Goal: Information Seeking & Learning: Check status

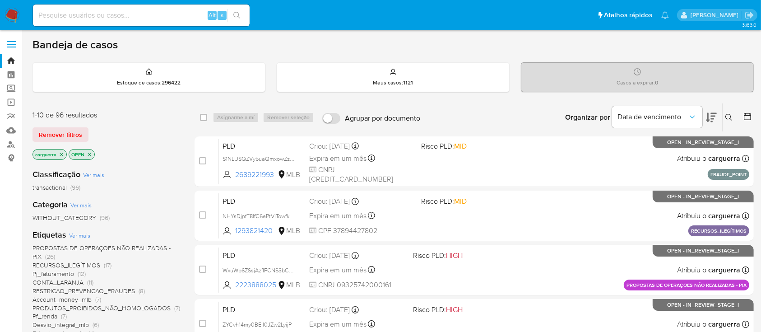
click at [708, 113] on icon at bounding box center [711, 117] width 11 height 11
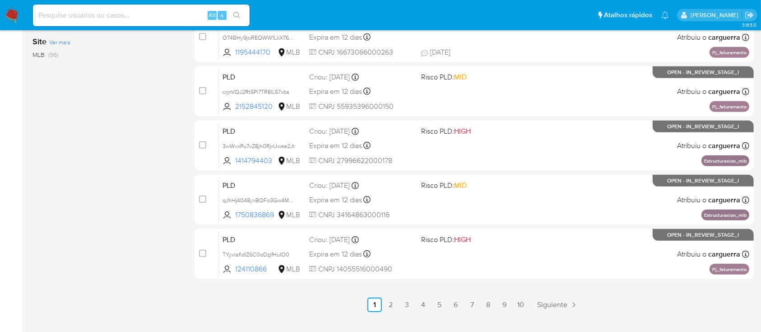
scroll to position [413, 0]
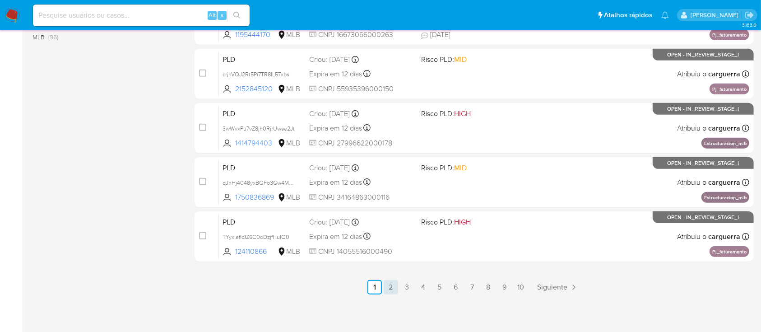
click at [393, 282] on link "2" at bounding box center [391, 287] width 14 height 14
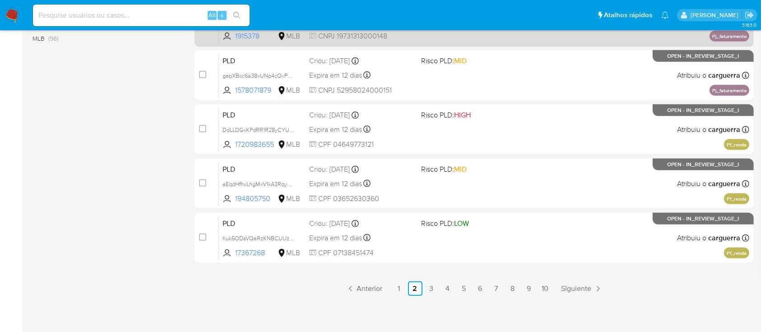
scroll to position [413, 0]
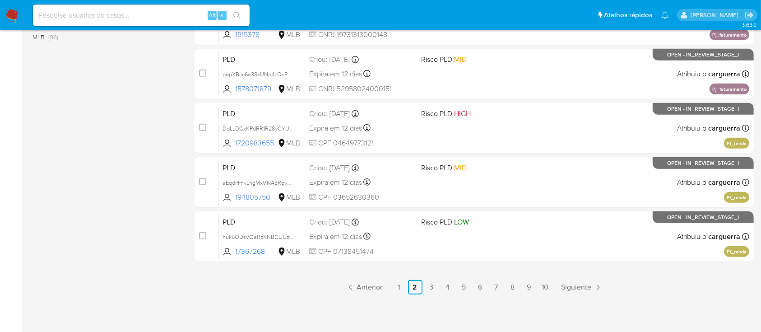
click at [429, 285] on link "3" at bounding box center [431, 287] width 14 height 14
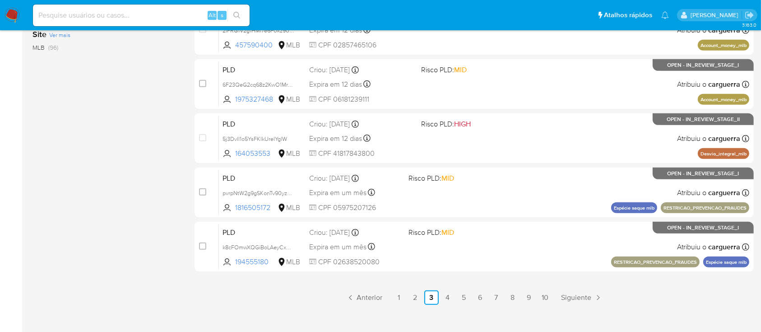
scroll to position [413, 0]
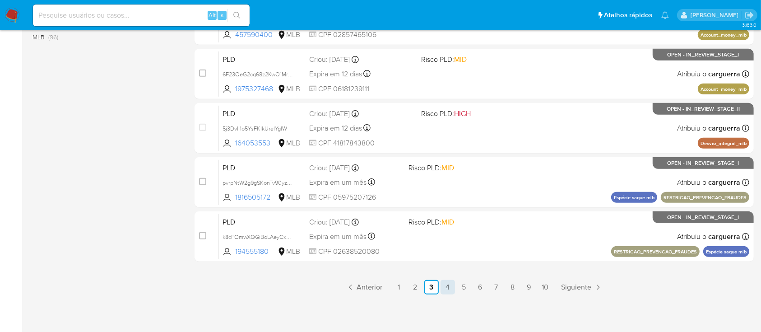
click at [447, 283] on link "4" at bounding box center [448, 287] width 14 height 14
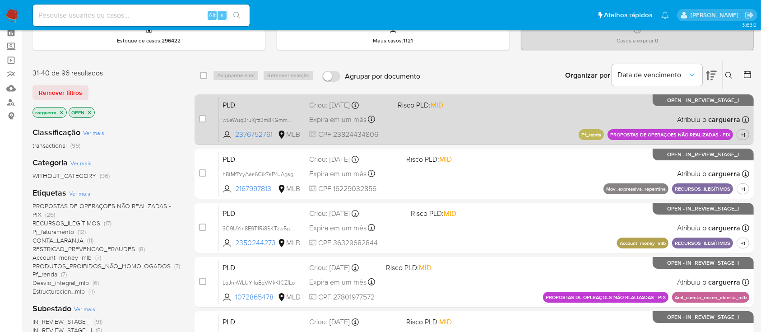
scroll to position [60, 0]
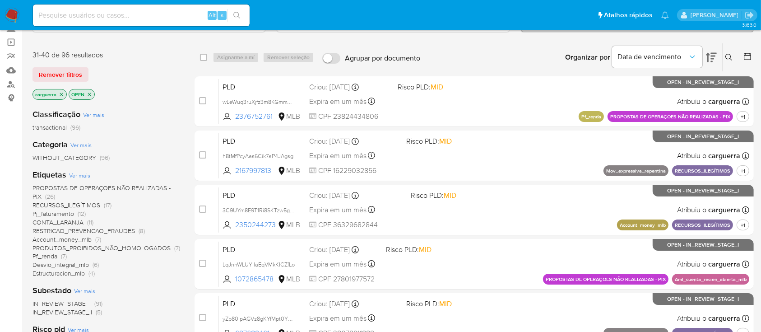
click at [728, 56] on icon at bounding box center [729, 57] width 7 height 7
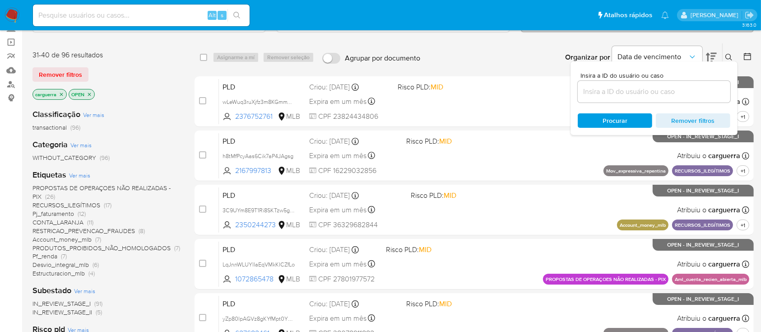
click at [76, 12] on input at bounding box center [141, 15] width 217 height 12
paste input "12612797"
type input "12612797"
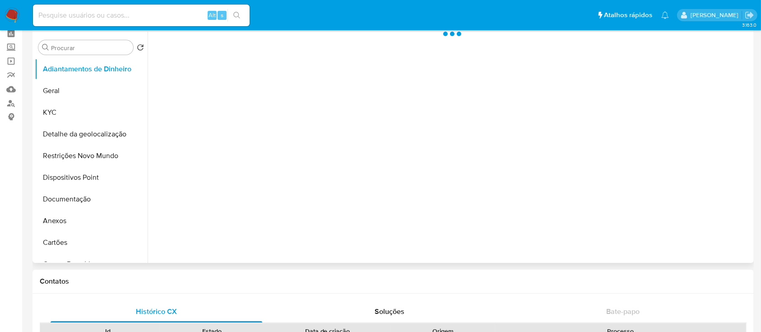
scroll to position [60, 0]
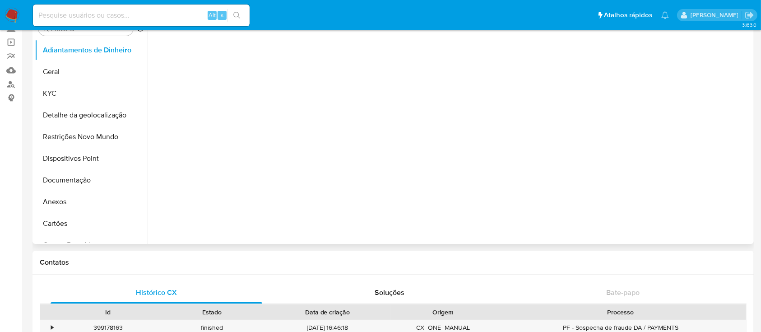
select select "10"
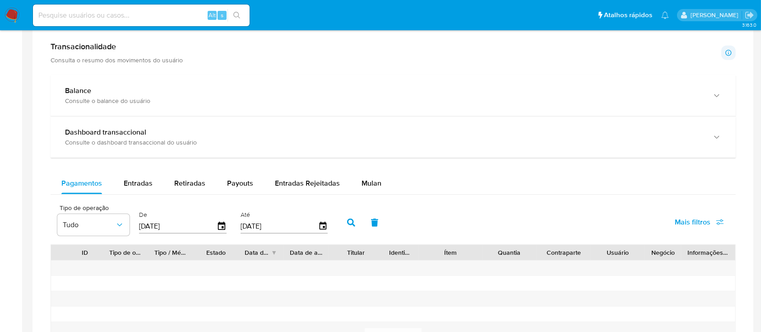
scroll to position [481, 0]
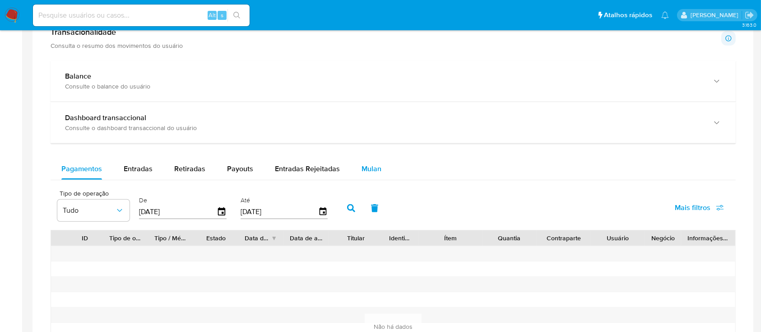
click at [365, 164] on span "Mulan" at bounding box center [372, 168] width 20 height 10
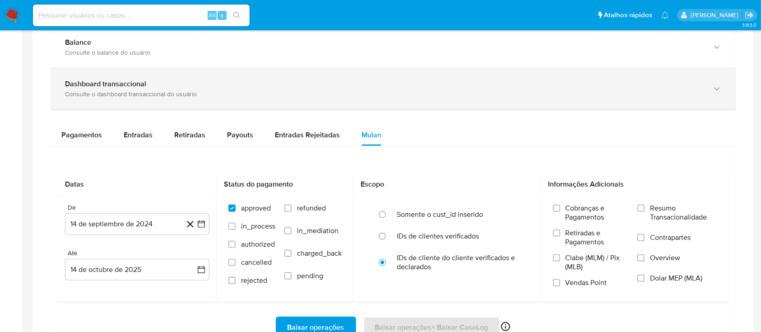
scroll to position [542, 0]
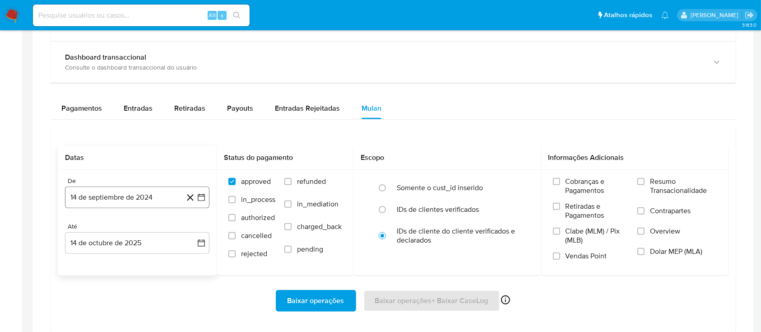
click at [202, 194] on icon "button" at bounding box center [201, 197] width 9 height 9
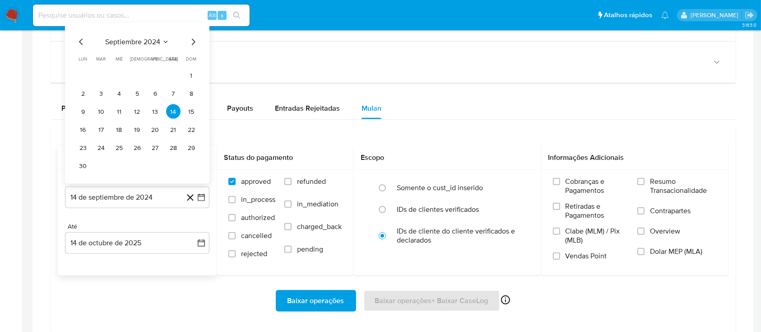
click at [162, 42] on button "septiembre 2024" at bounding box center [137, 41] width 64 height 9
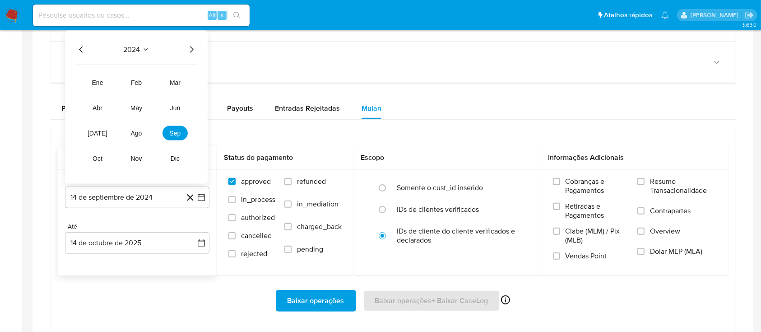
click at [193, 45] on icon "Año siguiente" at bounding box center [191, 49] width 11 height 11
click at [130, 128] on button "ago" at bounding box center [136, 133] width 25 height 14
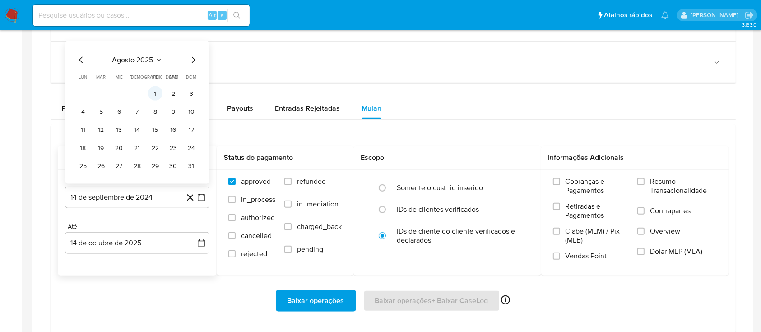
click at [160, 91] on button "1" at bounding box center [155, 93] width 14 height 14
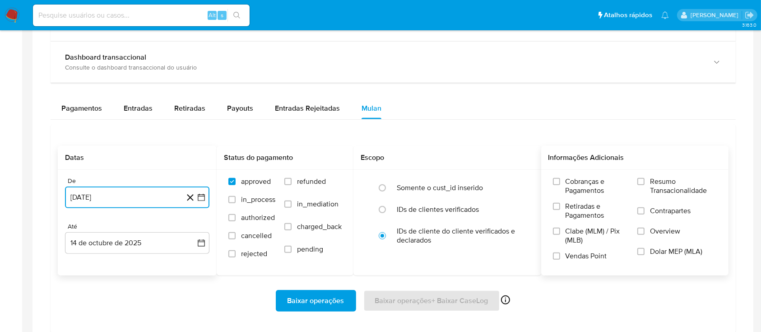
click at [645, 182] on input "Resumo Transacionalidade" at bounding box center [641, 181] width 7 height 7
click at [574, 255] on span "Vendas Point" at bounding box center [587, 256] width 42 height 9
click at [560, 255] on input "Vendas Point" at bounding box center [556, 255] width 7 height 7
click at [434, 300] on div "Baixar operações Baixar operações + Baixar CaseLog Ativado apenas para casos" at bounding box center [393, 301] width 671 height 22
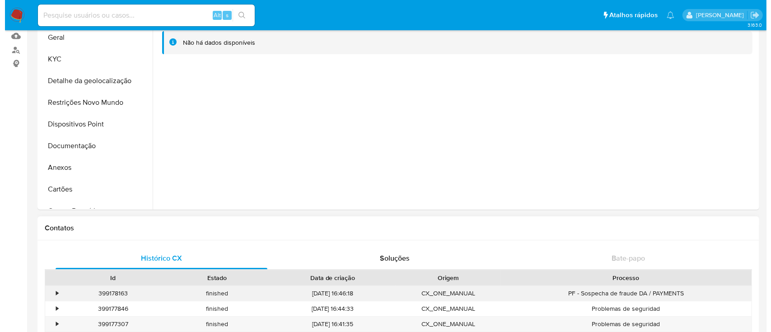
scroll to position [0, 0]
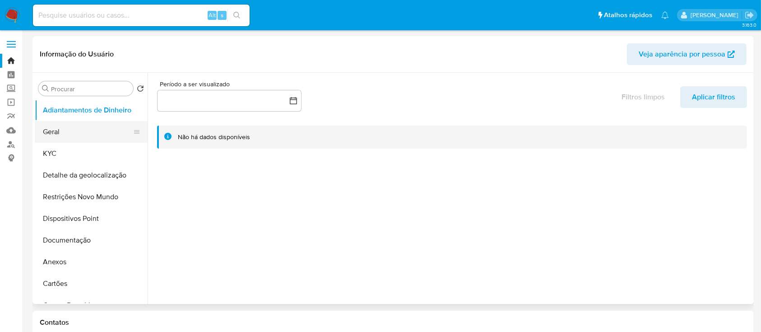
drag, startPoint x: 56, startPoint y: 126, endPoint x: 118, endPoint y: 126, distance: 61.9
click at [57, 126] on button "Geral" at bounding box center [88, 132] width 106 height 22
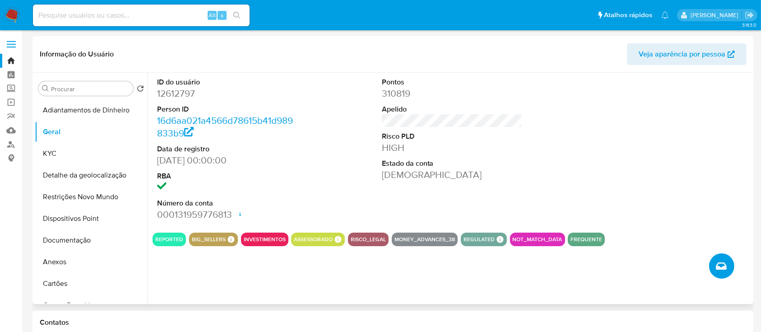
click at [716, 266] on icon "Criar caso manual" at bounding box center [721, 266] width 11 height 11
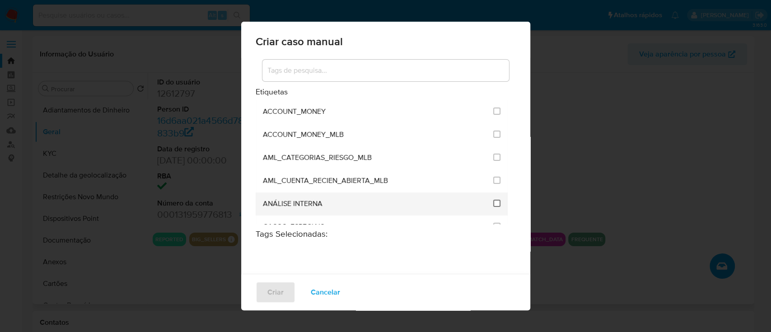
click at [485, 200] on li "ANÁLISE INTERNA" at bounding box center [382, 203] width 252 height 23
click at [493, 204] on input "1886" at bounding box center [496, 203] width 7 height 7
checkbox input "true"
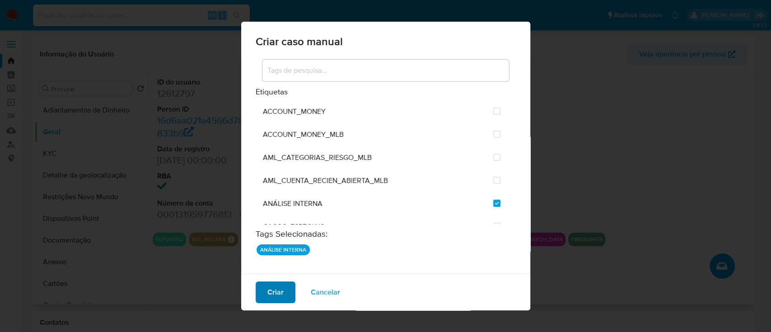
click at [287, 285] on button "Criar" at bounding box center [276, 292] width 40 height 22
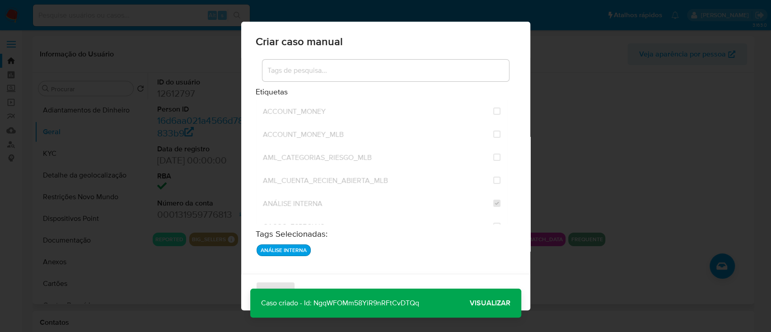
click at [485, 303] on span "Visualizar" at bounding box center [490, 303] width 41 height 0
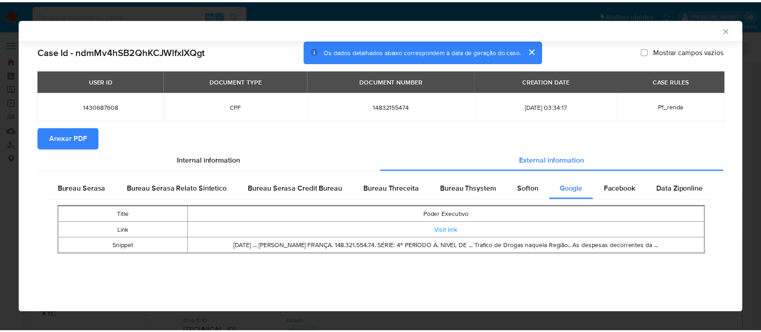
scroll to position [120, 0]
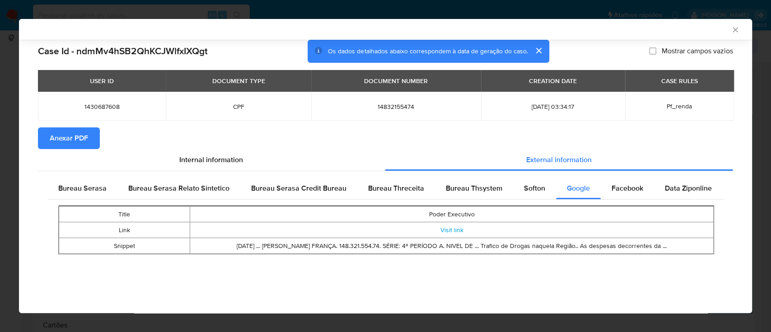
click at [735, 29] on icon "Fechar a janela" at bounding box center [734, 29] width 5 height 5
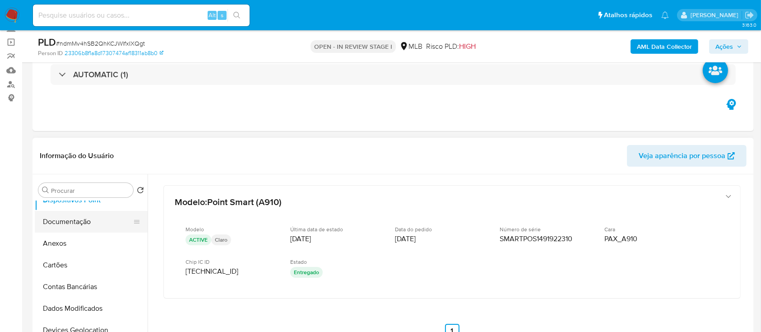
click at [69, 224] on button "Documentação" at bounding box center [88, 222] width 106 height 22
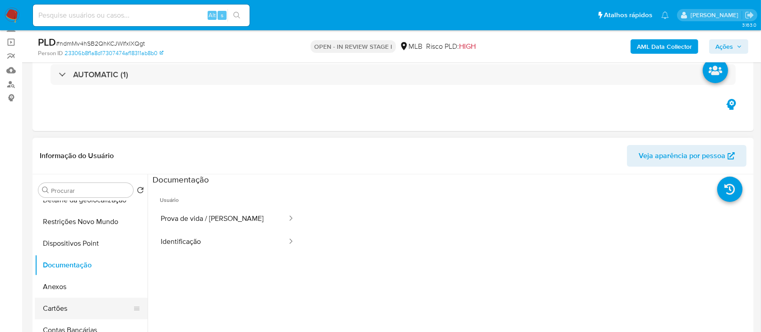
scroll to position [0, 0]
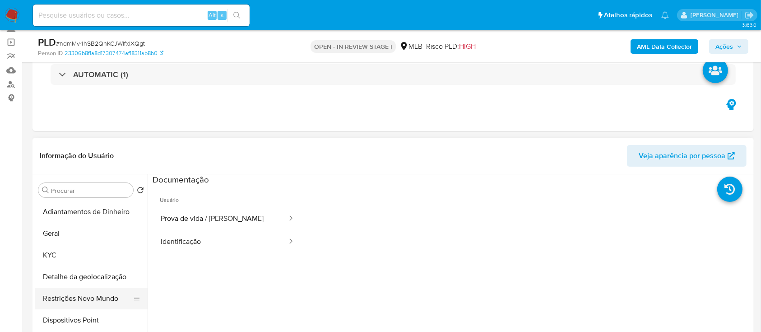
click at [89, 293] on button "Restrições Novo Mundo" at bounding box center [88, 299] width 106 height 22
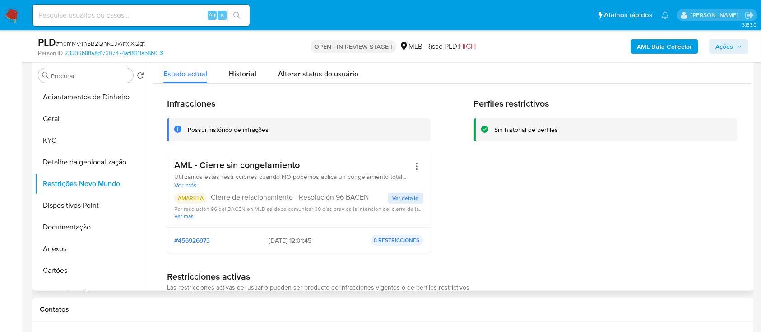
scroll to position [181, 0]
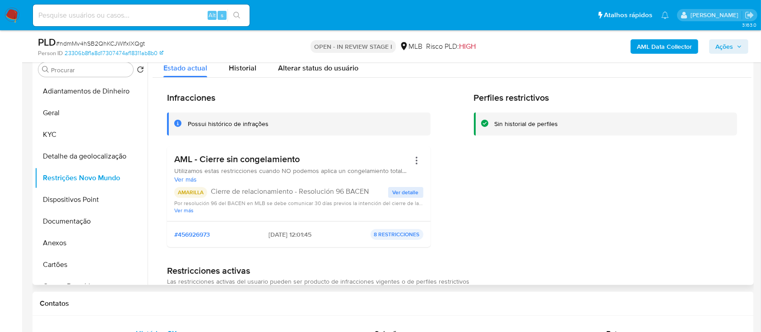
click at [404, 193] on span "Ver detalle" at bounding box center [406, 192] width 26 height 9
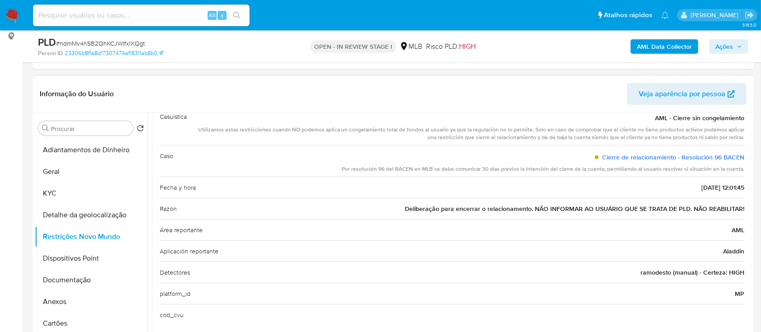
scroll to position [120, 0]
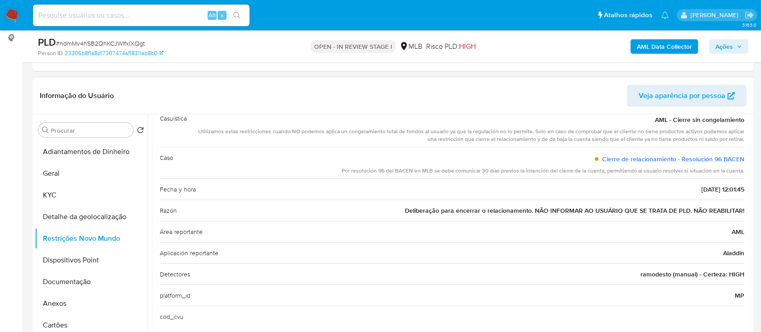
drag, startPoint x: 607, startPoint y: 154, endPoint x: 738, endPoint y: 186, distance: 134.7
click at [738, 186] on div "Casuística AML - Cierre sin congelamiento Utilizamos estas restricciones cuando…" at bounding box center [452, 217] width 585 height 219
click at [72, 174] on button "Geral" at bounding box center [88, 174] width 106 height 22
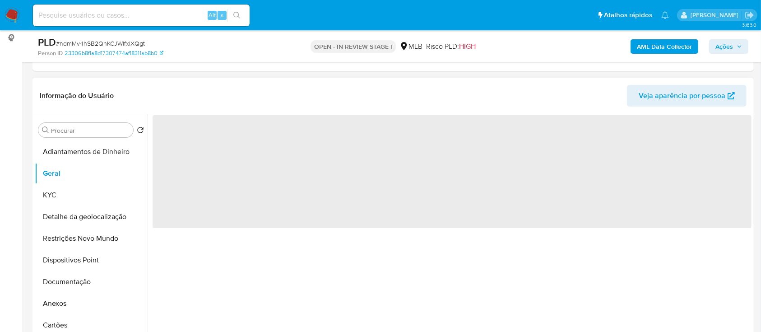
scroll to position [0, 0]
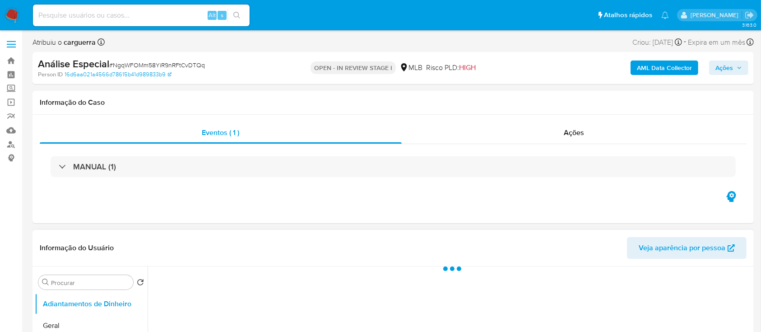
select select "10"
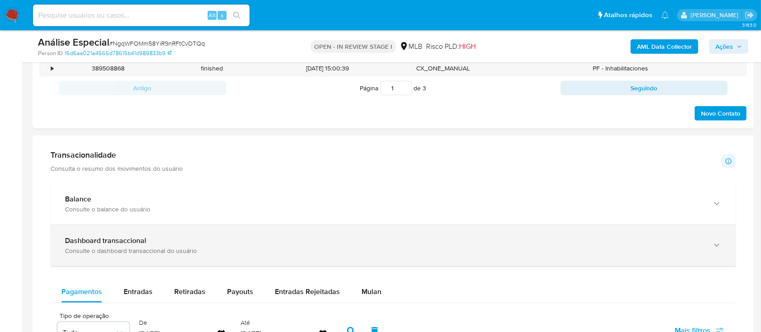
scroll to position [602, 0]
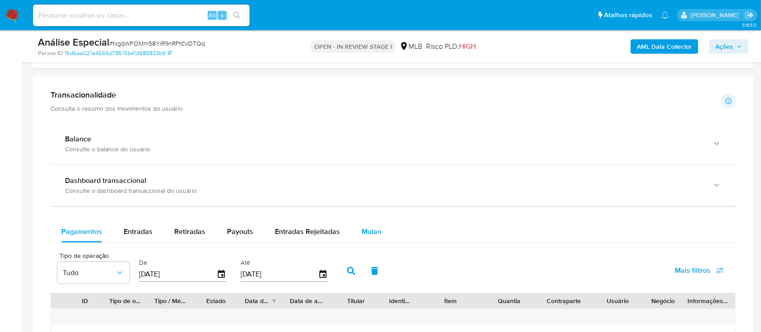
click at [365, 231] on span "Mulan" at bounding box center [372, 231] width 20 height 10
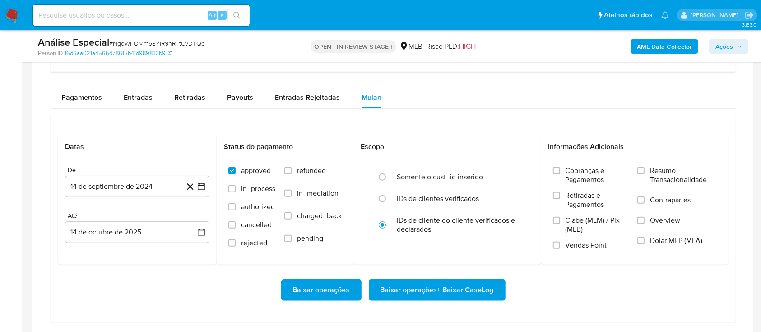
scroll to position [783, 0]
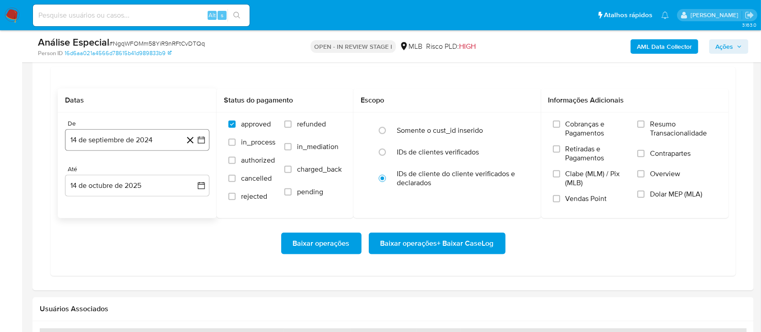
click at [198, 132] on button "14 de septiembre de 2024" at bounding box center [137, 140] width 145 height 22
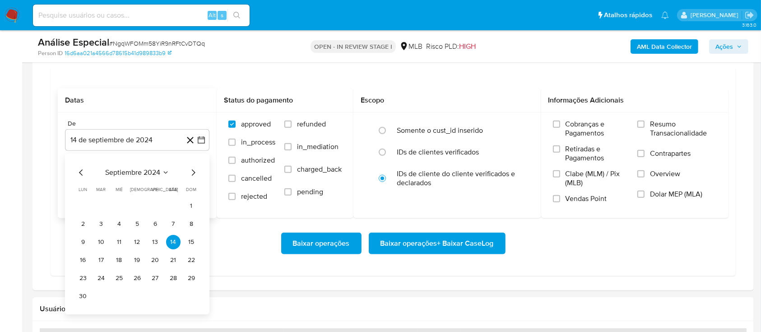
click at [162, 171] on icon "Seleccionar mes y año" at bounding box center [165, 172] width 7 height 7
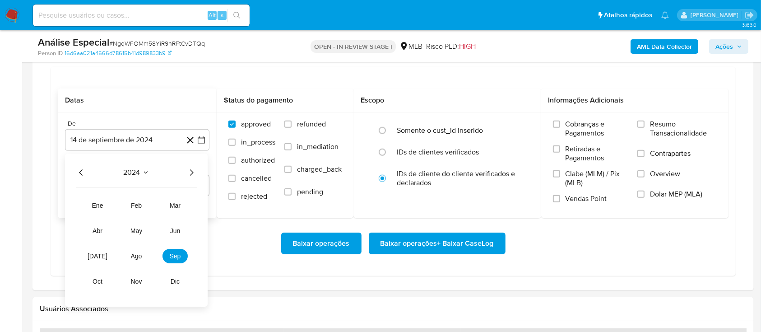
click at [193, 172] on icon "Año siguiente" at bounding box center [191, 172] width 11 height 11
click at [137, 258] on span "ago" at bounding box center [136, 255] width 11 height 7
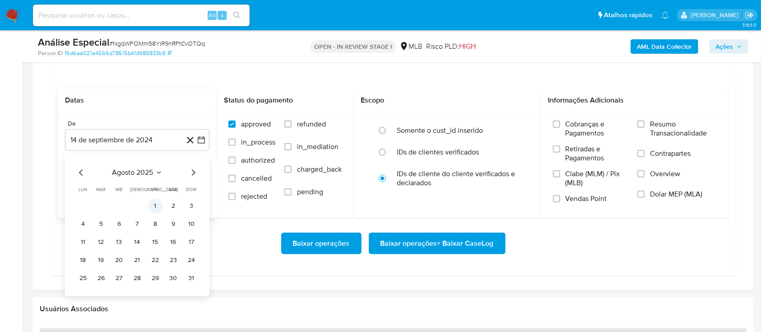
click at [153, 202] on button "1" at bounding box center [155, 206] width 14 height 14
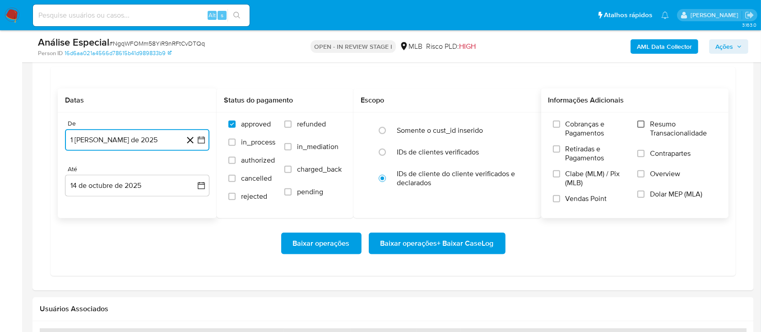
click at [643, 124] on input "Resumo Transacionalidade" at bounding box center [641, 124] width 7 height 7
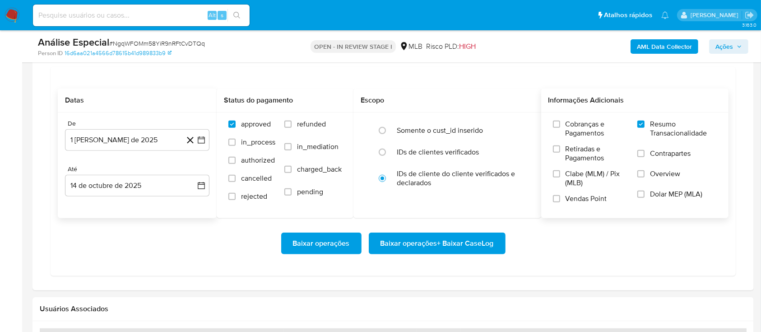
click at [441, 244] on span "Baixar operações + Baixar CaseLog" at bounding box center [437, 243] width 113 height 20
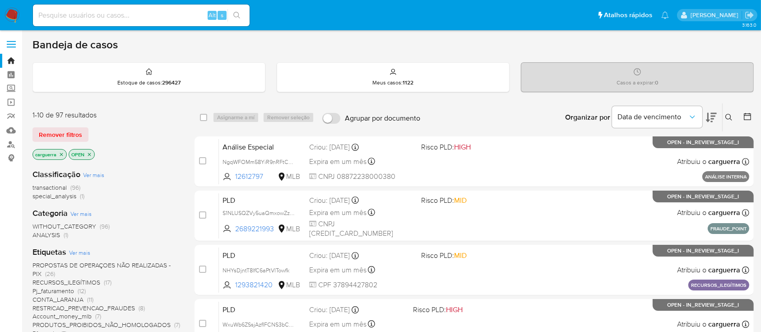
click at [715, 117] on icon at bounding box center [711, 117] width 11 height 11
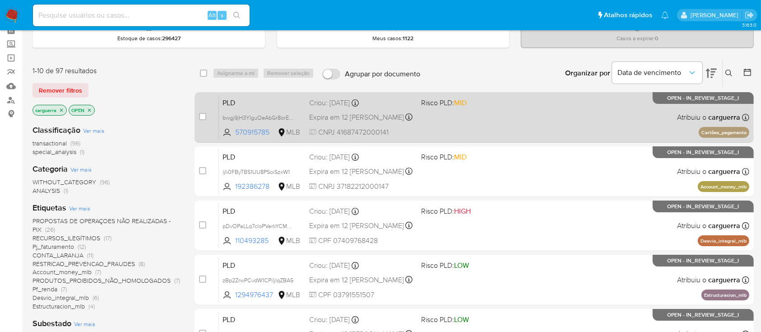
scroll to position [60, 0]
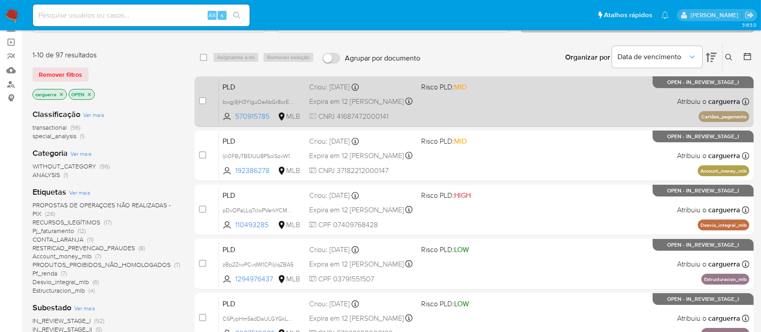
click at [504, 100] on span at bounding box center [473, 101] width 105 height 2
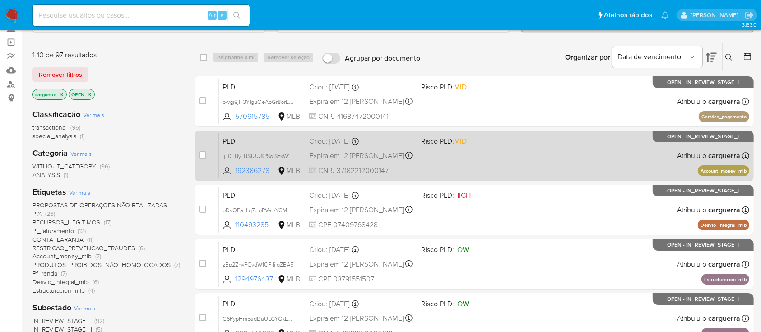
click at [556, 143] on div "PLD ljIi0FByTBS1UU8PSoiSzxW1 192386278 MLB Risco PLD: MID Criou: 12/09/2025 Cri…" at bounding box center [484, 156] width 531 height 46
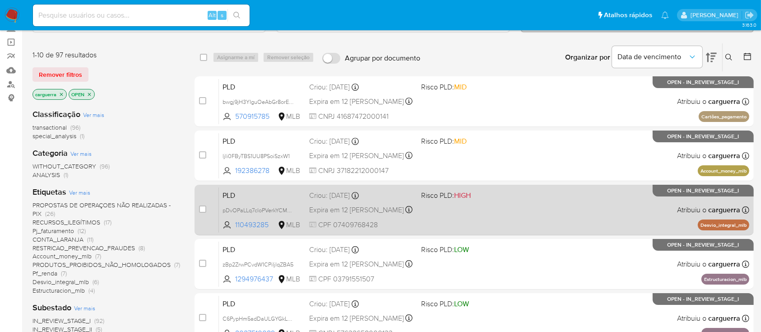
click at [568, 204] on div "PLD pDvOPaLLq7cloPVerkYCMGGm 110493285 MLB Risco PLD: HIGH Criou: 12/09/2025 Cr…" at bounding box center [484, 210] width 531 height 46
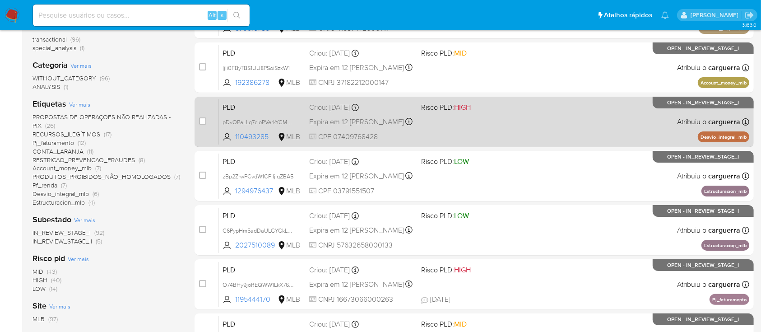
scroll to position [181, 0]
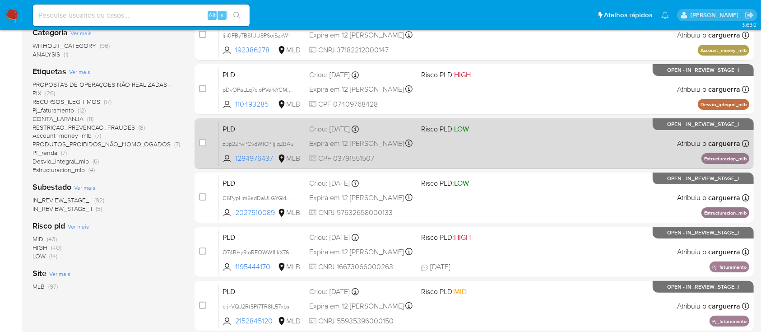
click at [588, 137] on div "PLD zBp2ZrwPCvdW1CPiIjlqZBA5 1294976437 MLB Risco PLD: LOW Criou: 12/09/2025 Cr…" at bounding box center [484, 144] width 531 height 46
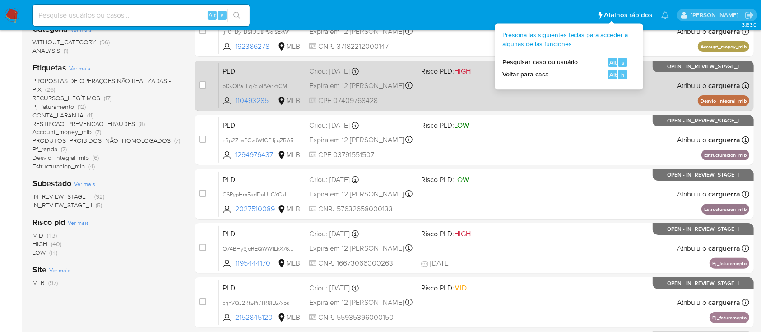
scroll to position [241, 0]
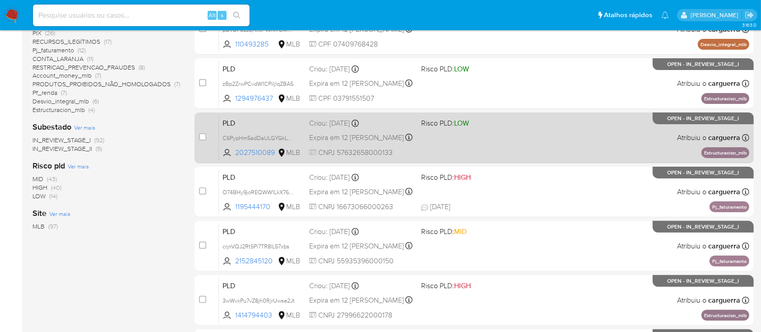
click at [566, 141] on div "PLD C6PypHm5adDaULGYGkLENgQi 2027510089 MLB Risco PLD: LOW Criou: 12/09/2025 Cr…" at bounding box center [484, 138] width 531 height 46
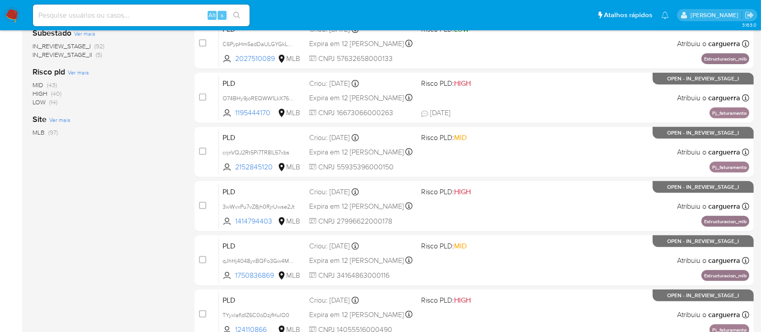
scroll to position [361, 0]
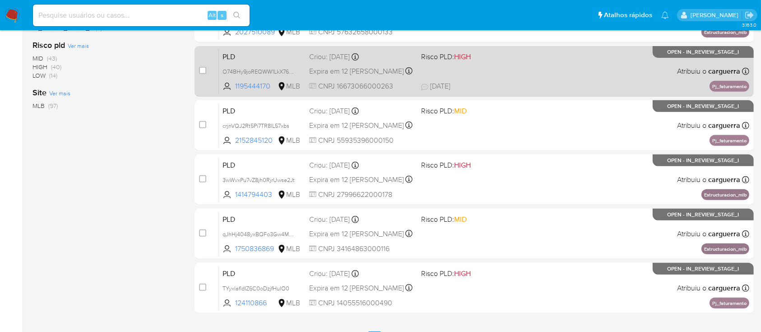
click at [600, 72] on div "PLD O74BHy9joREQWW1LkX76i3a0 1195444170 MLB Risco PLD: HIGH Criou: 12/09/2025 C…" at bounding box center [484, 71] width 531 height 46
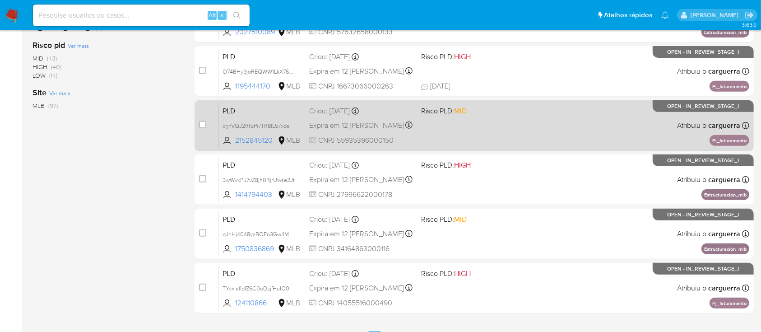
click at [531, 135] on div "PLD crjnVQJ2Rt5Pi7TR8lL57xbs 2152845120 MLB Risco PLD: MID Criou: 12/09/2025 Cr…" at bounding box center [484, 126] width 531 height 46
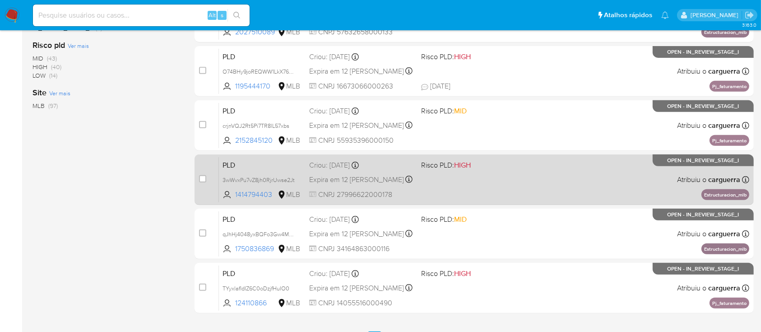
click at [566, 168] on div "PLD 3wWvxPu7vZ8jh0RjrUwse2Jt 1414794403 MLB Risco PLD: HIGH Criou: 12/09/2025 C…" at bounding box center [484, 180] width 531 height 46
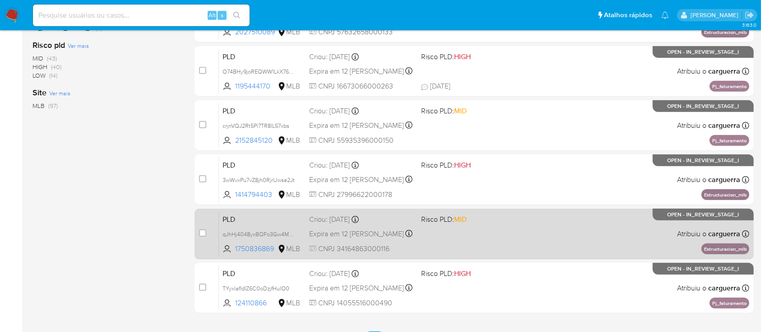
click at [567, 217] on div "PLD qJhHj4048yxBQFo3Gw4M6j1K 1750836869 MLB Risco PLD: MID Criou: 12/09/2025 Cr…" at bounding box center [484, 234] width 531 height 46
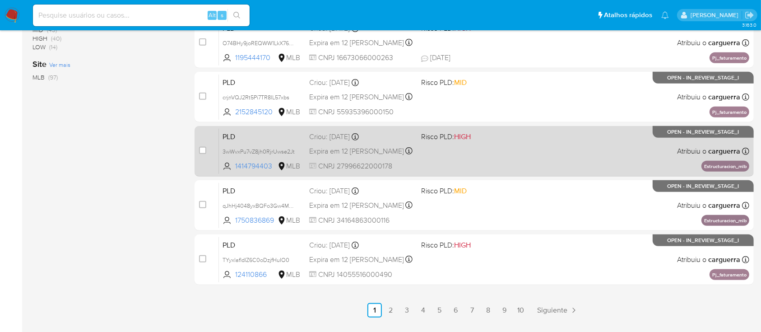
scroll to position [413, 0]
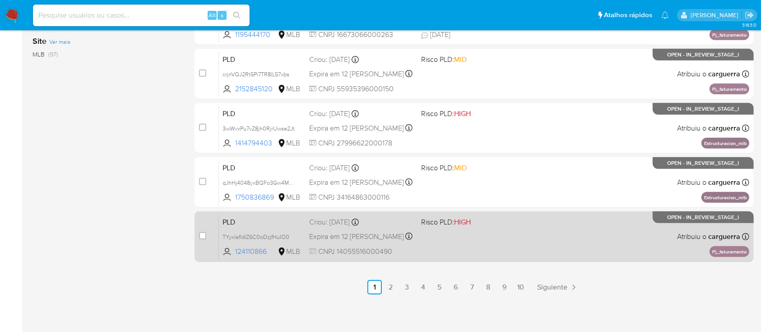
click at [536, 233] on div "PLD TYyxlafldIZ6C0oDzjfHuIO0 124110866 MLB Risco PLD: HIGH Criou: 12/09/2025 Cr…" at bounding box center [484, 237] width 531 height 46
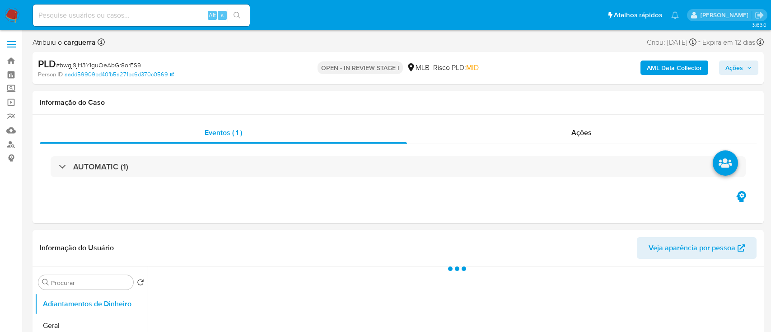
select select "10"
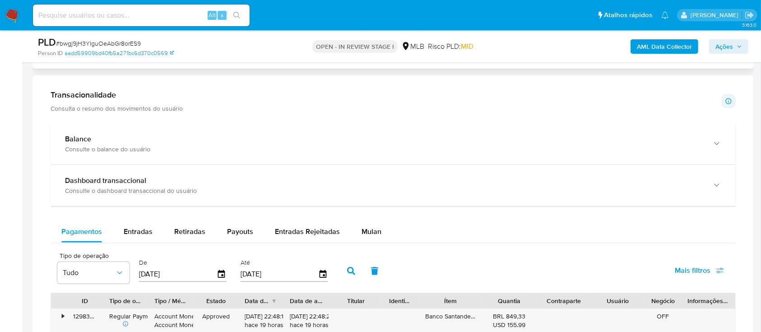
scroll to position [662, 0]
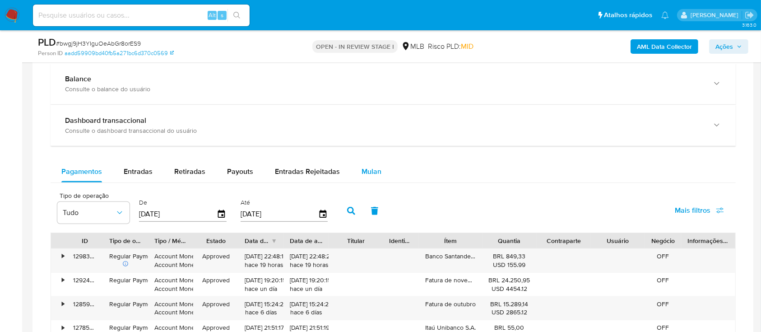
click at [371, 172] on span "Mulan" at bounding box center [372, 171] width 20 height 10
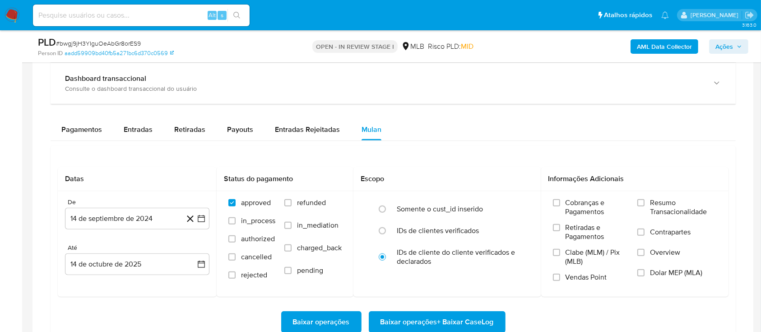
scroll to position [723, 0]
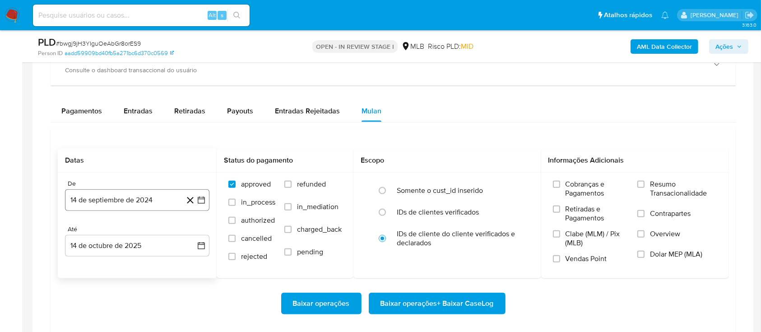
click at [201, 199] on icon "button" at bounding box center [201, 200] width 9 height 9
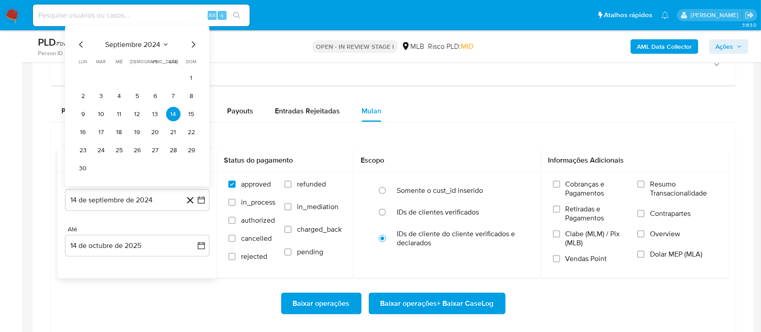
click at [170, 45] on div "septiembre 2024" at bounding box center [137, 44] width 123 height 11
click at [161, 42] on button "septiembre 2024" at bounding box center [137, 44] width 64 height 9
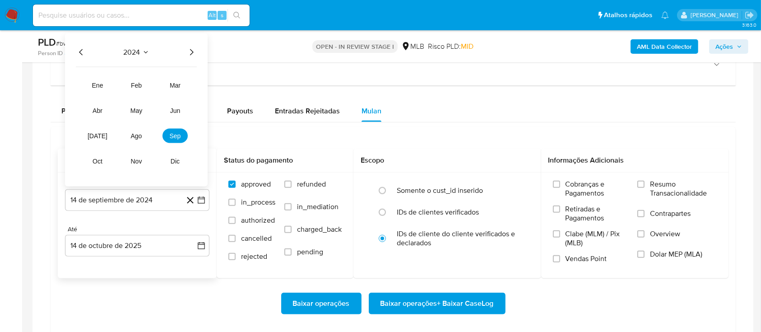
click at [194, 56] on icon "Año siguiente" at bounding box center [191, 52] width 11 height 11
click at [144, 140] on button "ago" at bounding box center [136, 136] width 25 height 14
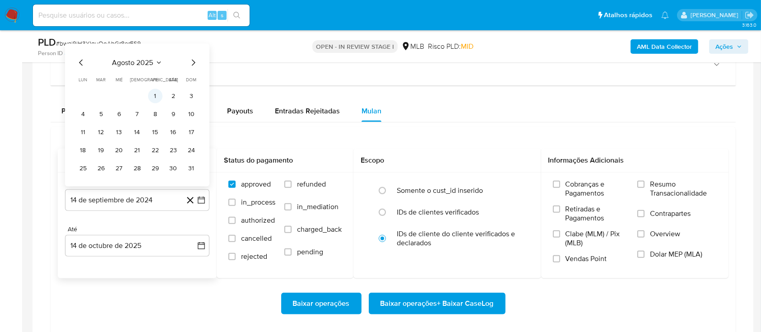
drag, startPoint x: 163, startPoint y: 99, endPoint x: 154, endPoint y: 98, distance: 9.7
click at [163, 99] on tr "1 2 3" at bounding box center [137, 96] width 123 height 14
click at [154, 96] on button "1" at bounding box center [155, 96] width 14 height 14
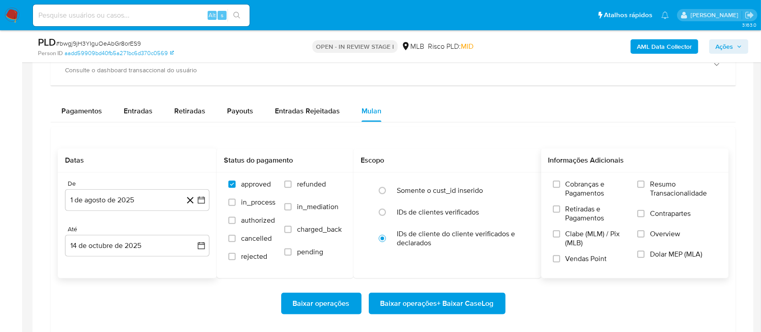
click at [663, 182] on span "Resumo Transacionalidade" at bounding box center [683, 189] width 67 height 18
click at [645, 182] on input "Resumo Transacionalidade" at bounding box center [641, 184] width 7 height 7
click at [424, 307] on span "Baixar operações + Baixar CaseLog" at bounding box center [437, 304] width 113 height 20
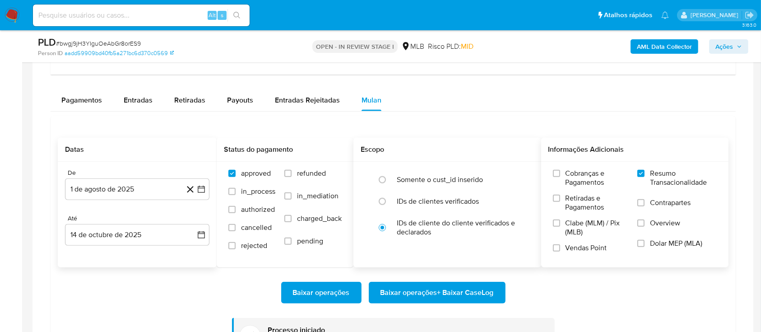
scroll to position [602, 0]
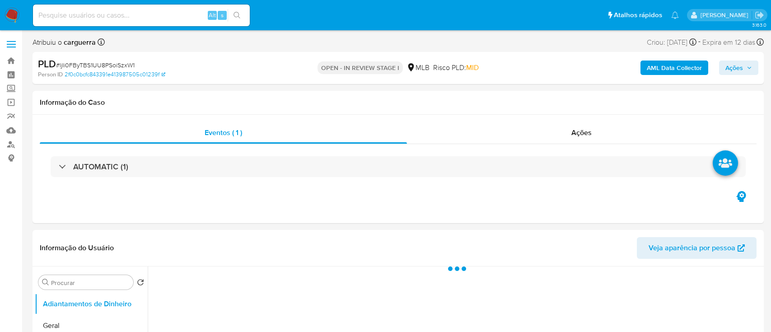
select select "10"
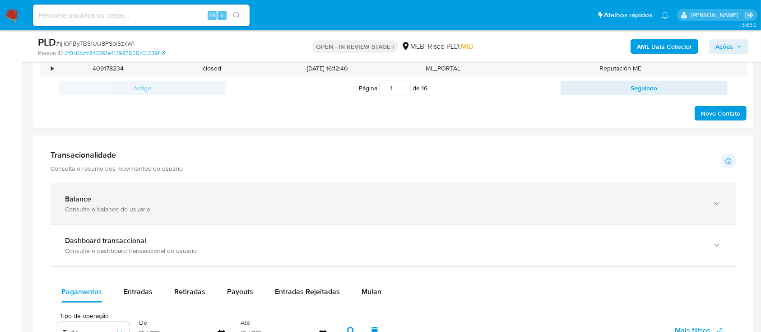
scroll to position [662, 0]
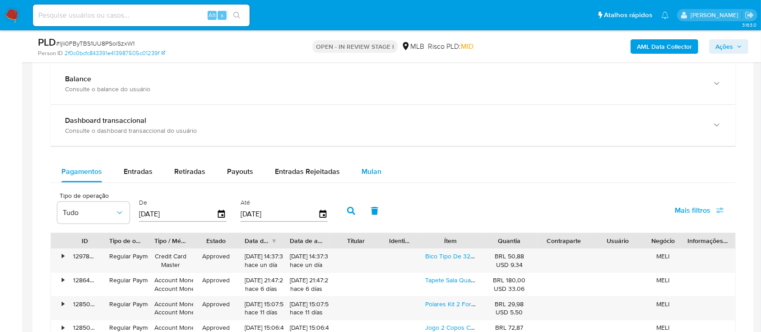
click at [376, 173] on span "Mulan" at bounding box center [372, 171] width 20 height 10
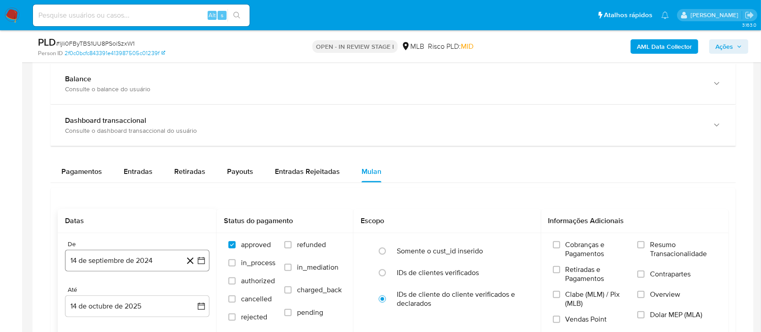
click at [201, 257] on icon "button" at bounding box center [201, 260] width 9 height 9
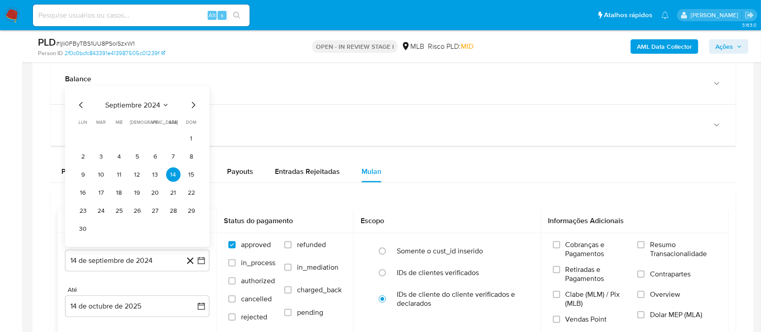
click at [166, 103] on icon "Seleccionar mes y año" at bounding box center [165, 105] width 7 height 7
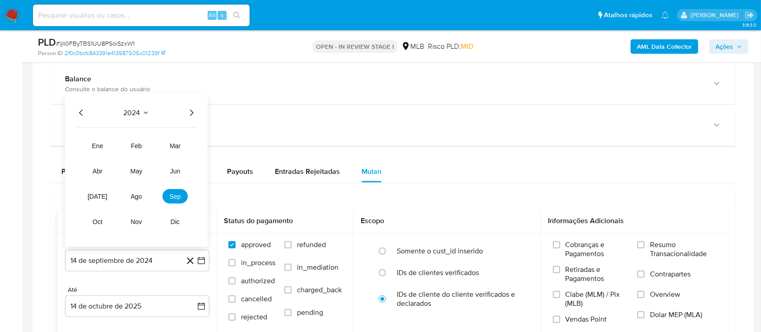
click at [190, 108] on icon "Año siguiente" at bounding box center [191, 112] width 11 height 11
click at [141, 197] on span "ago" at bounding box center [136, 196] width 11 height 7
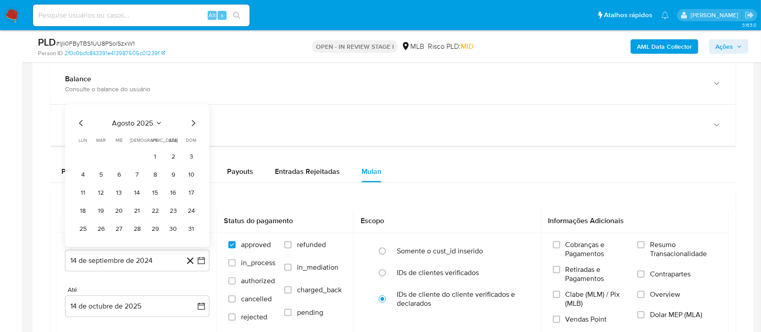
click at [157, 159] on button "1" at bounding box center [155, 156] width 14 height 14
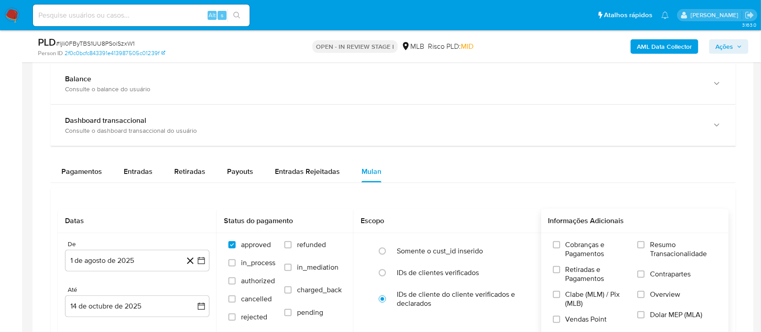
click at [648, 245] on label "Resumo Transacionalidade" at bounding box center [677, 254] width 79 height 29
click at [645, 245] on input "Resumo Transacionalidade" at bounding box center [641, 244] width 7 height 7
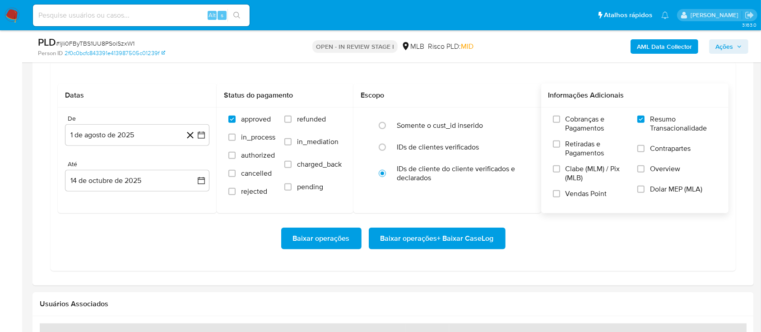
scroll to position [843, 0]
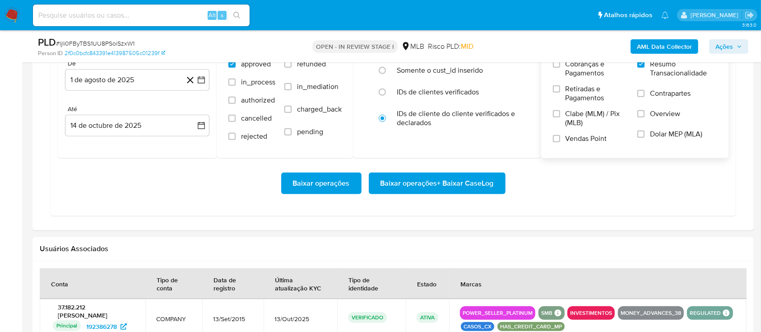
click at [445, 171] on div "Baixar operações Baixar operações + Baixar CaseLog" at bounding box center [393, 183] width 671 height 51
click at [449, 182] on span "Baixar operações + Baixar CaseLog" at bounding box center [437, 183] width 113 height 20
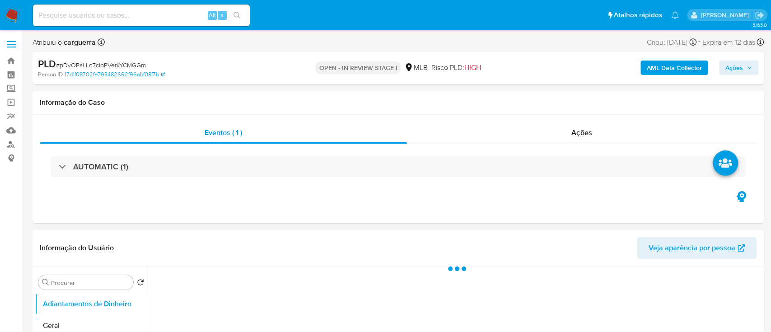
select select "10"
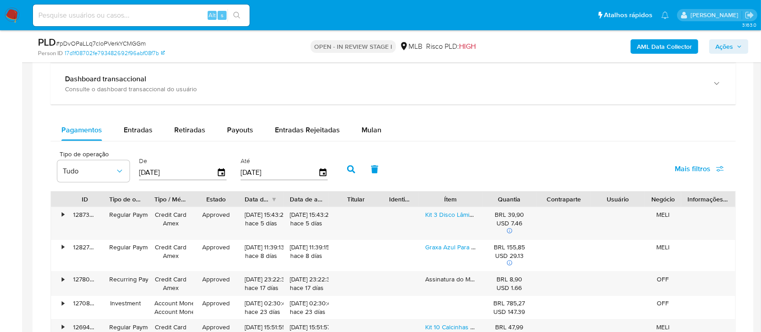
scroll to position [723, 0]
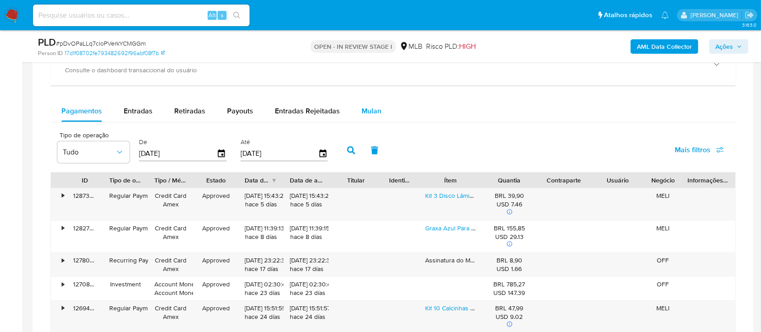
click at [368, 107] on span "Mulan" at bounding box center [372, 111] width 20 height 10
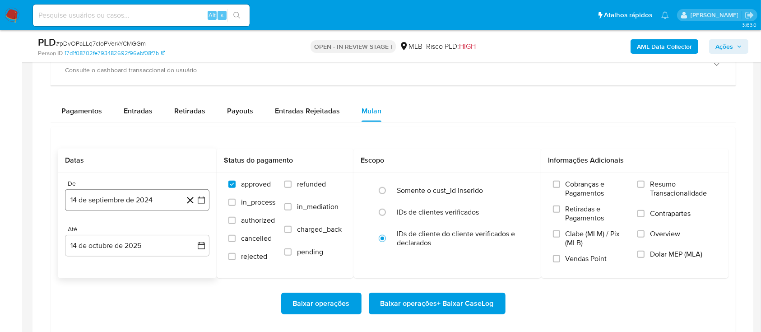
click at [203, 202] on icon "button" at bounding box center [201, 200] width 9 height 9
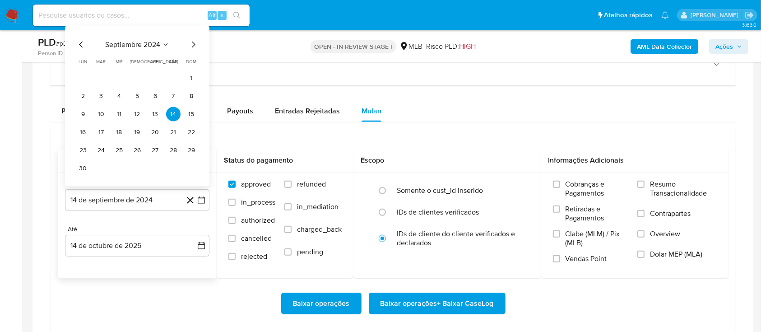
click at [163, 42] on icon "Seleccionar mes y año" at bounding box center [165, 44] width 7 height 7
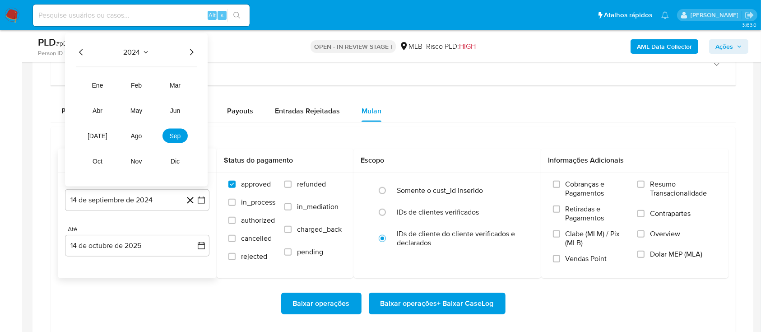
click at [191, 51] on icon "Año siguiente" at bounding box center [191, 52] width 11 height 11
click at [132, 137] on span "ago" at bounding box center [136, 135] width 11 height 7
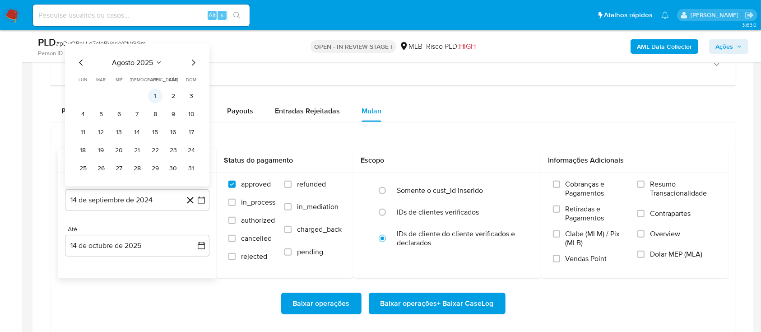
click at [156, 96] on button "1" at bounding box center [155, 96] width 14 height 14
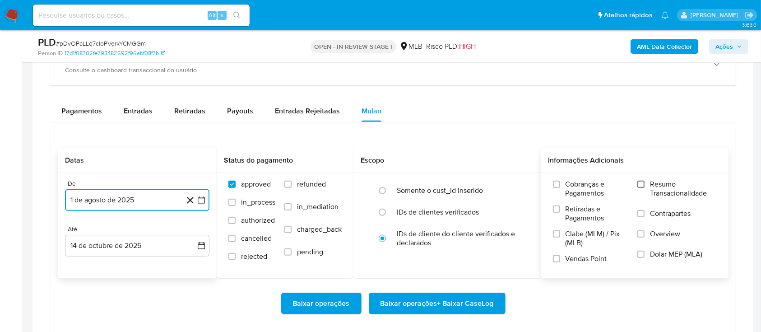
click at [643, 182] on input "Resumo Transacionalidade" at bounding box center [641, 184] width 7 height 7
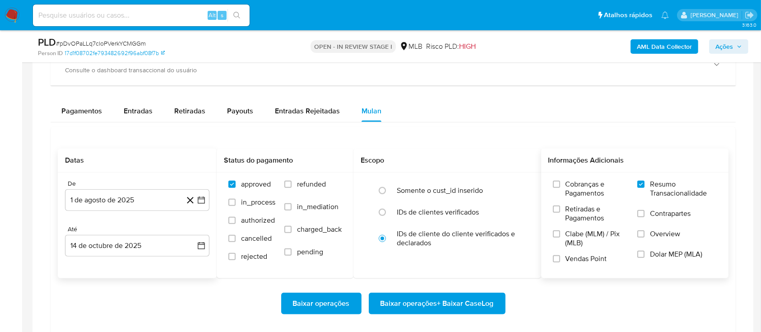
click at [428, 301] on span "Baixar operações + Baixar CaseLog" at bounding box center [437, 304] width 113 height 20
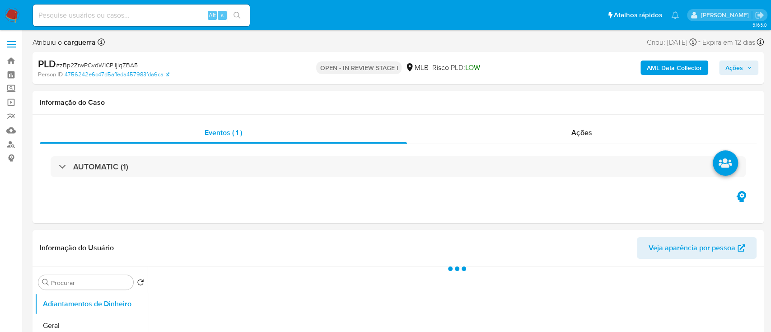
select select "10"
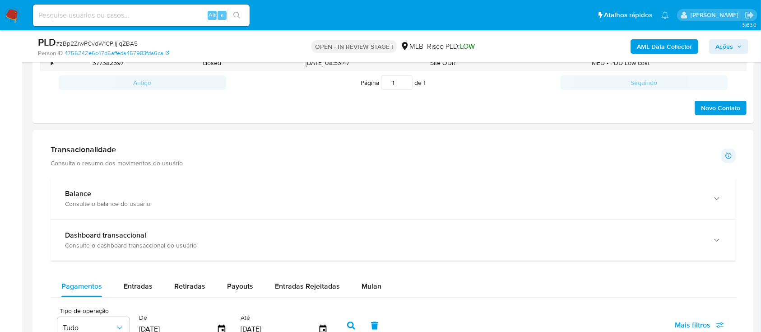
scroll to position [602, 0]
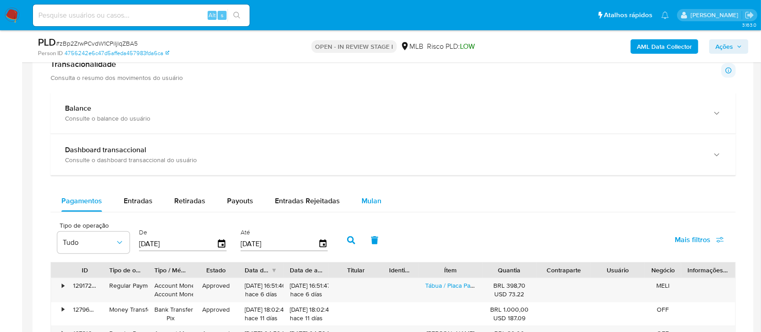
click at [373, 202] on span "Mulan" at bounding box center [372, 201] width 20 height 10
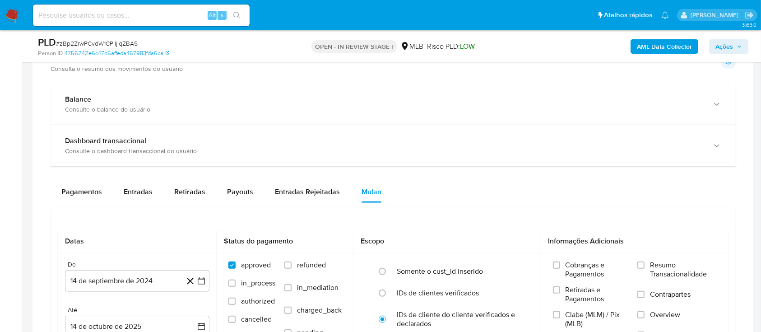
scroll to position [662, 0]
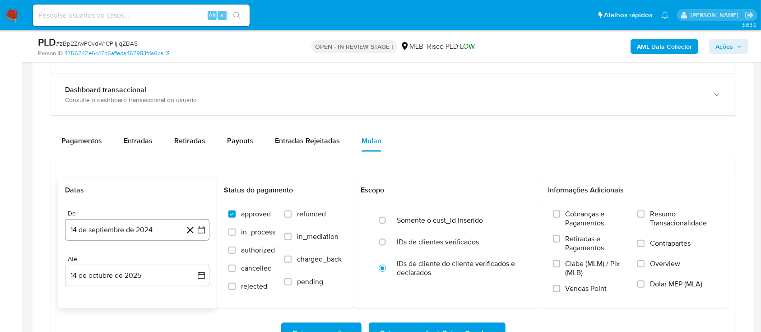
click at [201, 225] on icon "button" at bounding box center [201, 229] width 9 height 9
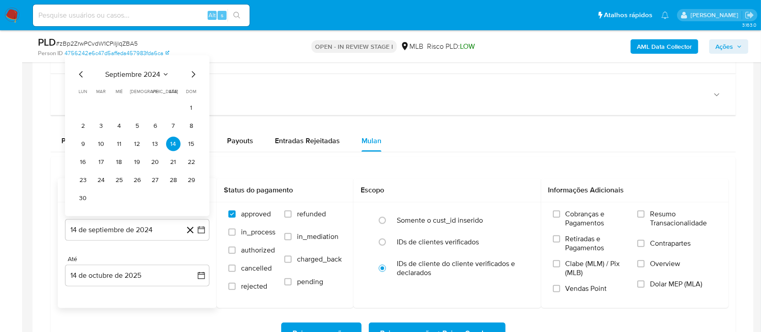
click at [168, 67] on div "septiembre 2024 septiembre 2024 lun lunes mar martes mié miércoles jue jueves v…" at bounding box center [137, 136] width 145 height 161
click at [165, 73] on icon "Seleccionar mes y año" at bounding box center [165, 74] width 7 height 7
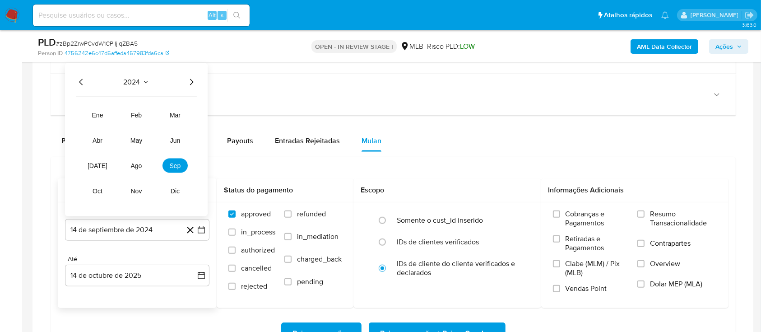
click at [192, 85] on icon "Año siguiente" at bounding box center [191, 82] width 11 height 11
click at [138, 169] on button "ago" at bounding box center [136, 166] width 25 height 14
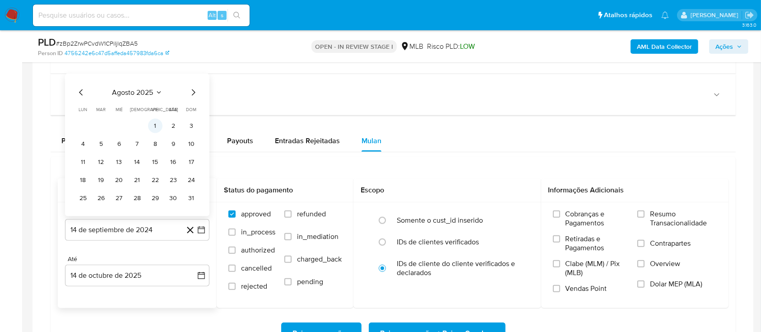
click at [150, 125] on button "1" at bounding box center [155, 126] width 14 height 14
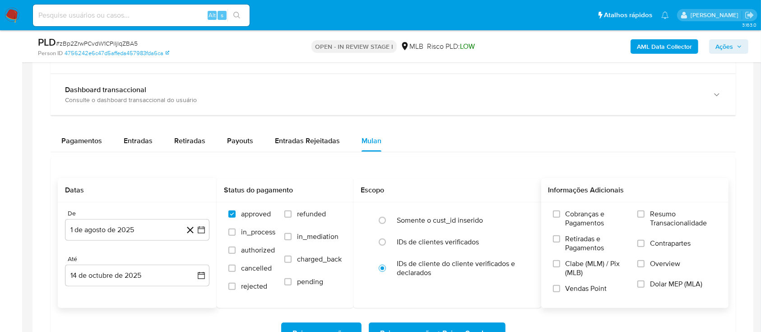
click at [656, 217] on span "Resumo Transacionalidade" at bounding box center [683, 219] width 67 height 18
click at [645, 217] on input "Resumo Transacionalidade" at bounding box center [641, 213] width 7 height 7
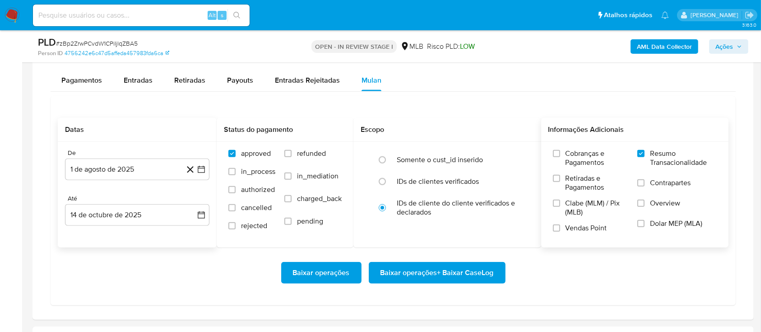
click at [452, 265] on span "Baixar operações + Baixar CaseLog" at bounding box center [437, 273] width 113 height 20
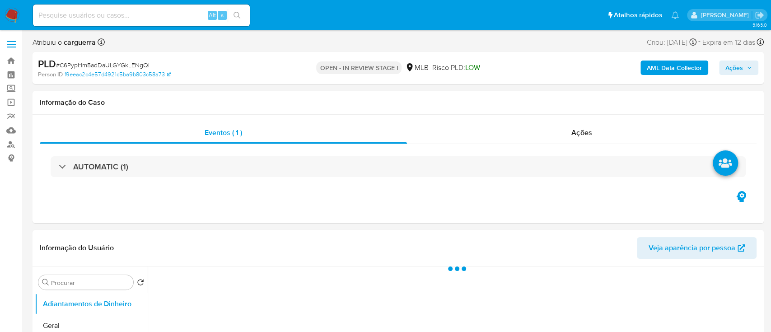
select select "10"
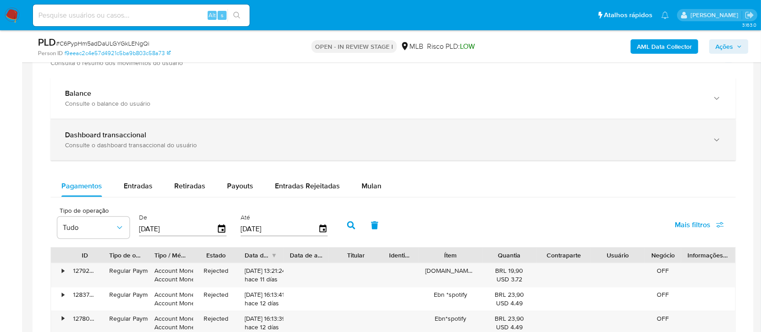
scroll to position [602, 0]
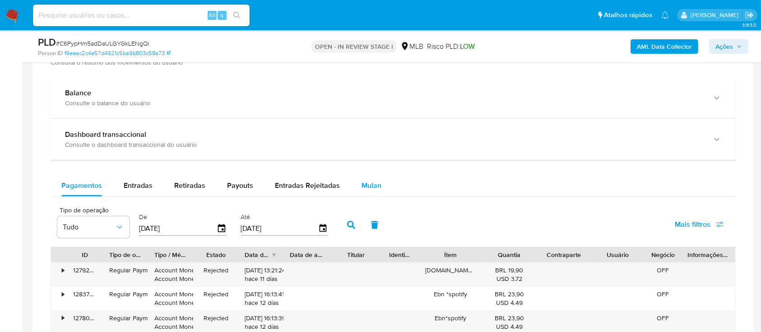
click at [372, 187] on span "Mulan" at bounding box center [372, 185] width 20 height 10
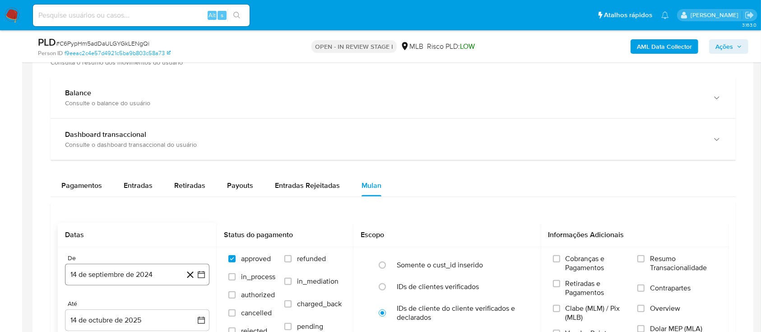
click at [196, 270] on button "14 de septiembre de 2024" at bounding box center [137, 275] width 145 height 22
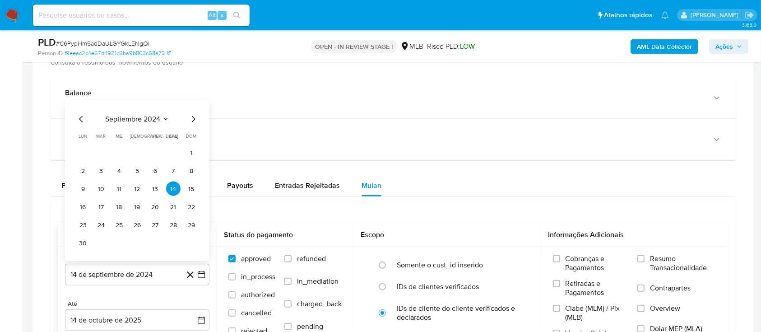
click at [166, 117] on icon "Seleccionar mes y año" at bounding box center [165, 119] width 7 height 7
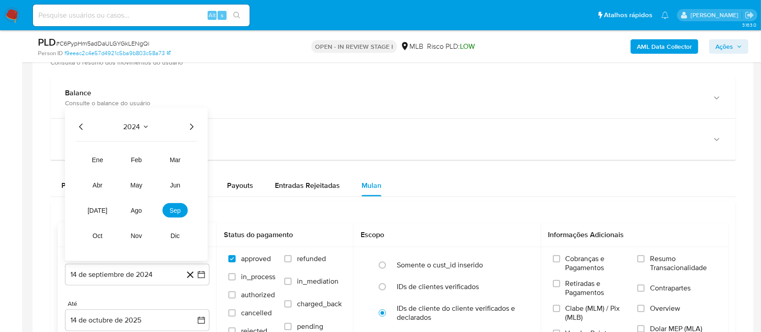
click at [196, 126] on icon "Año siguiente" at bounding box center [191, 126] width 11 height 11
click at [135, 208] on span "ago" at bounding box center [136, 210] width 11 height 7
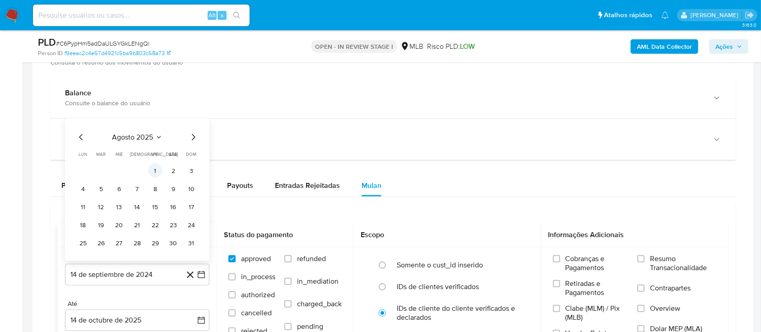
click at [155, 167] on button "1" at bounding box center [155, 170] width 14 height 14
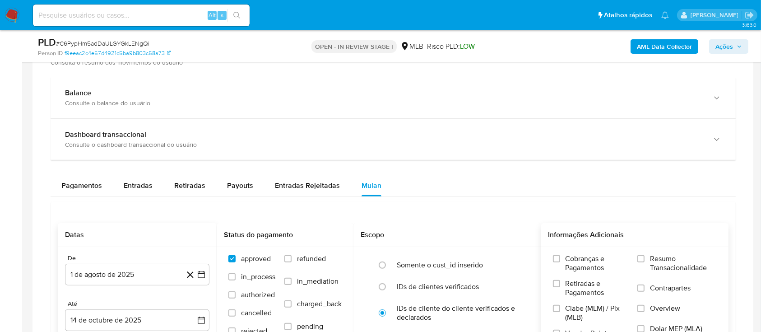
click at [651, 257] on span "Resumo Transacionalidade" at bounding box center [683, 263] width 67 height 18
click at [645, 257] on input "Resumo Transacionalidade" at bounding box center [641, 258] width 7 height 7
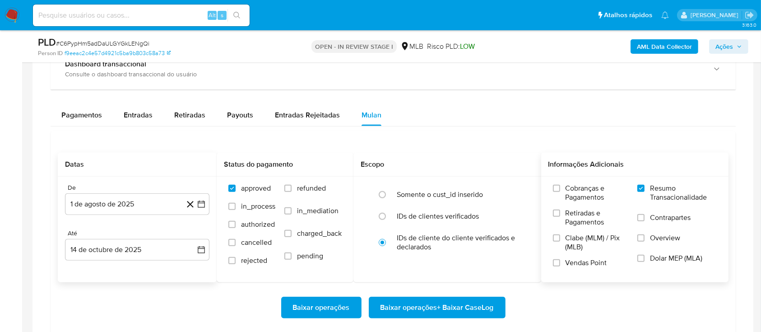
scroll to position [783, 0]
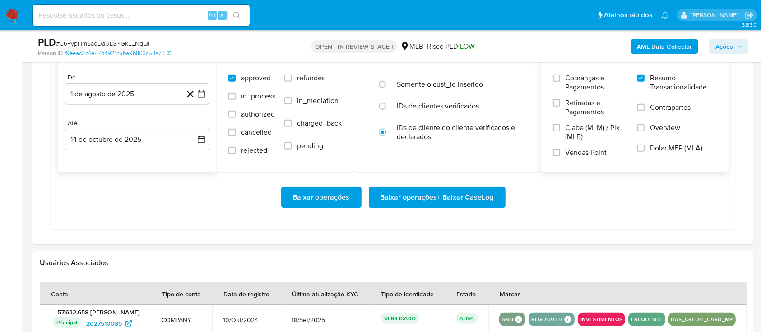
click at [459, 195] on span "Baixar operações + Baixar CaseLog" at bounding box center [437, 197] width 113 height 20
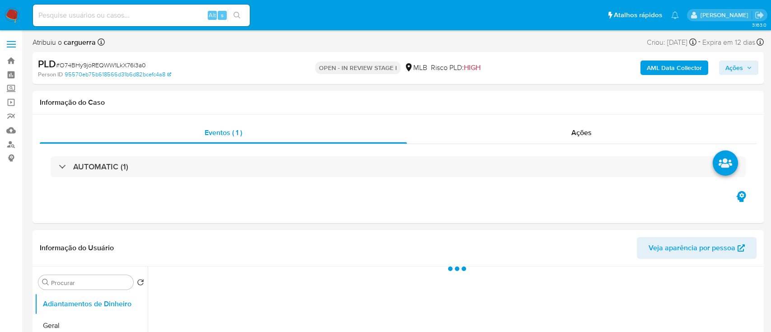
select select "10"
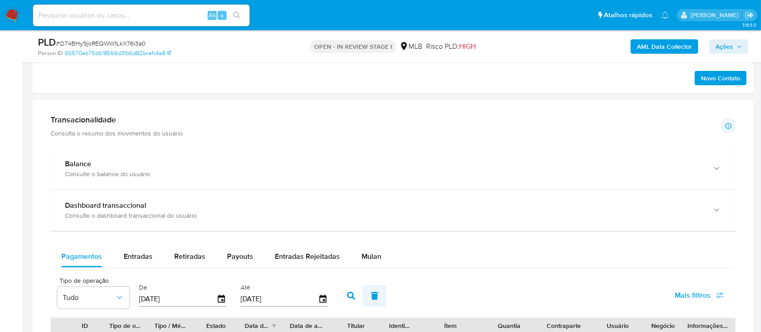
scroll to position [662, 0]
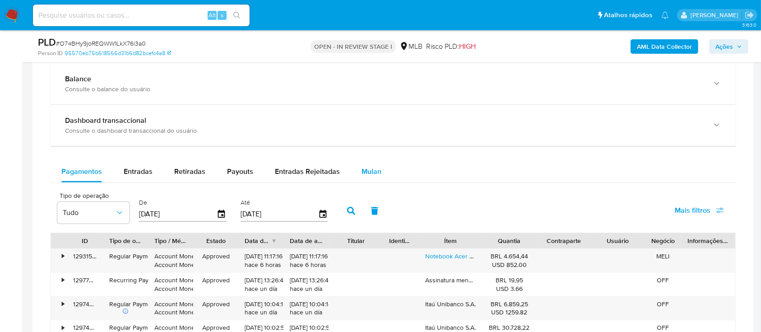
drag, startPoint x: 373, startPoint y: 165, endPoint x: 387, endPoint y: 174, distance: 17.3
click at [373, 165] on div "Mulan" at bounding box center [372, 172] width 20 height 22
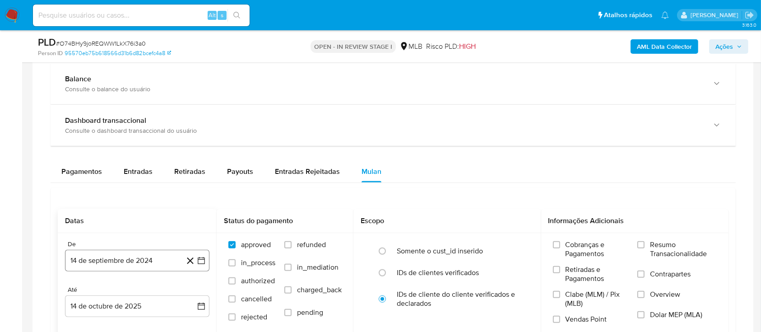
click at [200, 259] on icon "button" at bounding box center [201, 260] width 9 height 9
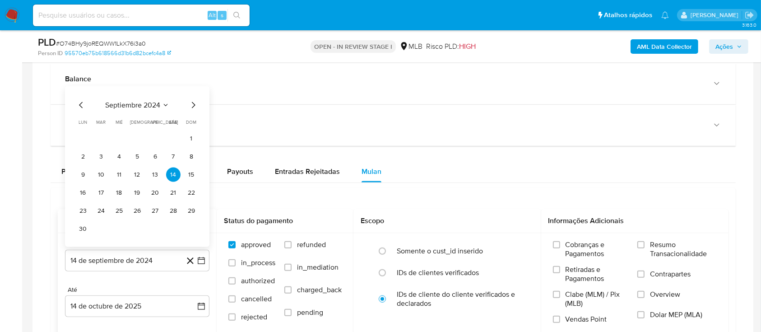
click at [163, 100] on div "septiembre 2024" at bounding box center [137, 105] width 123 height 11
click at [163, 105] on icon "Seleccionar mes y año" at bounding box center [165, 105] width 7 height 7
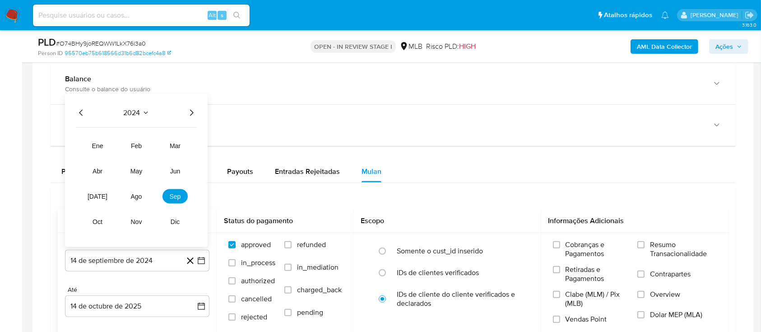
click at [190, 112] on icon "Año siguiente" at bounding box center [191, 112] width 11 height 11
click at [135, 196] on span "ago" at bounding box center [136, 196] width 11 height 7
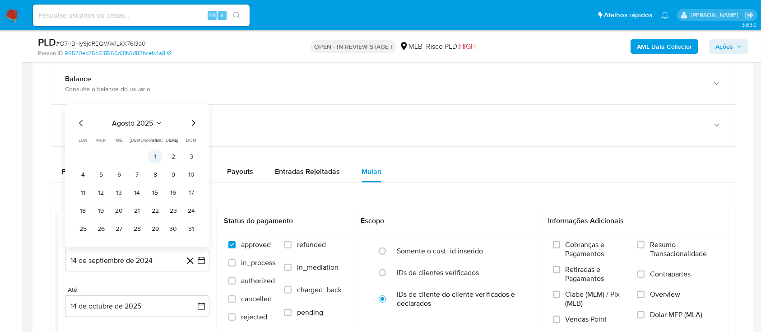
click at [158, 155] on button "1" at bounding box center [155, 156] width 14 height 14
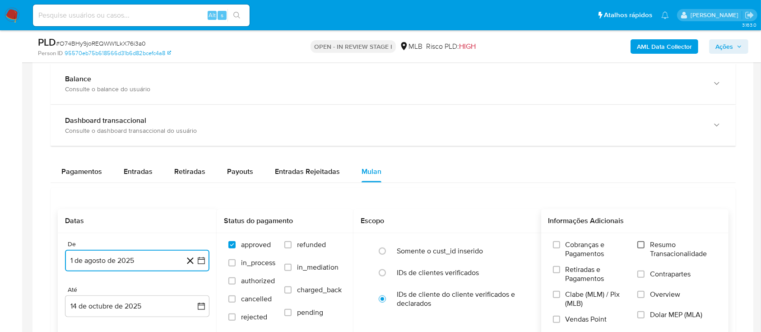
click at [640, 243] on input "Resumo Transacionalidade" at bounding box center [641, 244] width 7 height 7
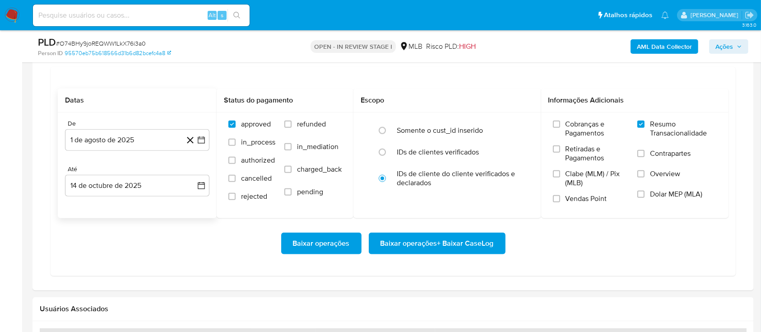
click at [471, 240] on span "Baixar operações + Baixar CaseLog" at bounding box center [437, 243] width 113 height 20
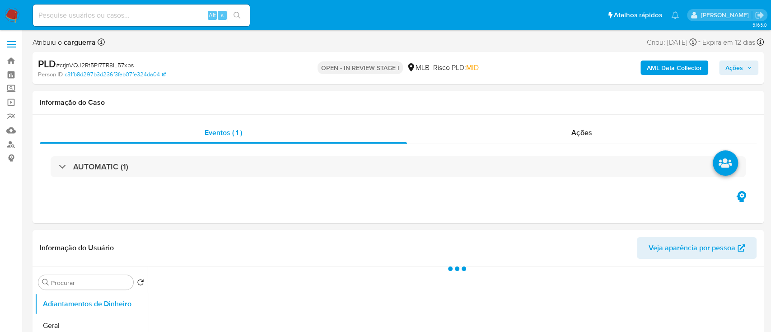
select select "10"
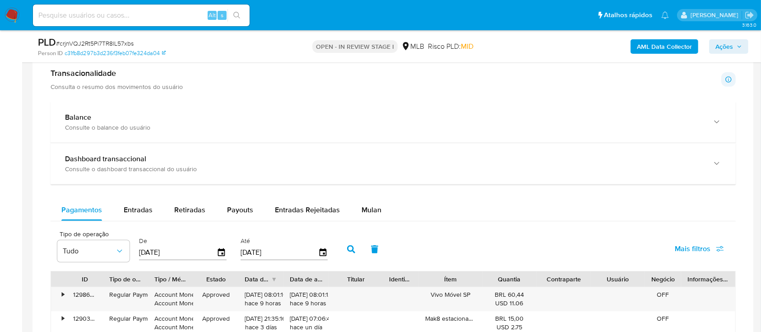
scroll to position [662, 0]
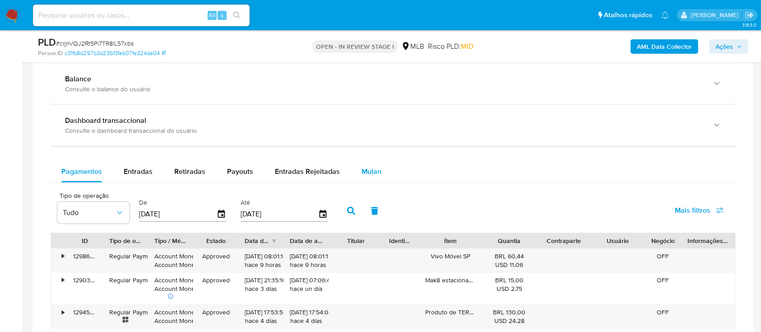
drag, startPoint x: 376, startPoint y: 173, endPoint x: 383, endPoint y: 176, distance: 7.7
click at [376, 174] on span "Mulan" at bounding box center [372, 171] width 20 height 10
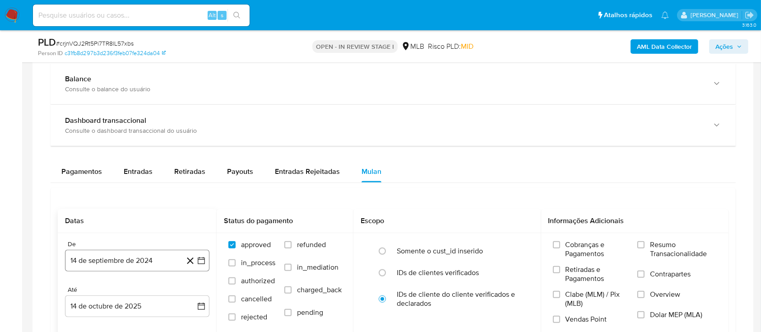
click at [197, 260] on icon "button" at bounding box center [201, 260] width 9 height 9
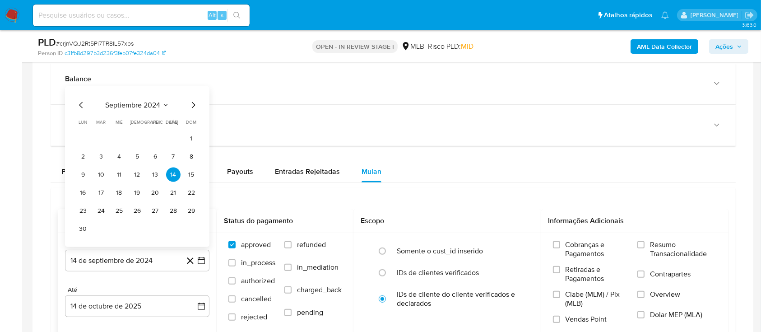
click at [162, 102] on icon "Seleccionar mes y año" at bounding box center [165, 105] width 7 height 7
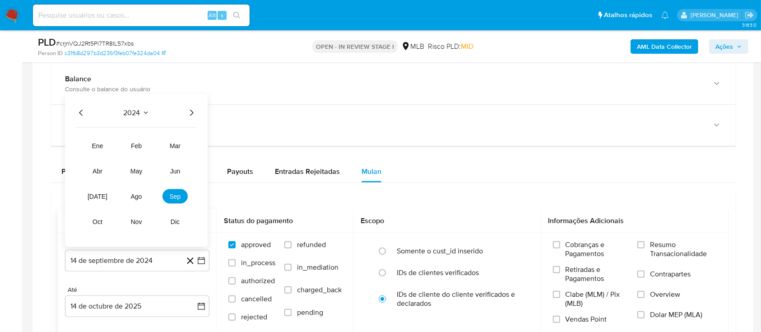
click at [190, 111] on icon "Año siguiente" at bounding box center [191, 112] width 11 height 11
click at [133, 191] on button "ago" at bounding box center [136, 196] width 25 height 14
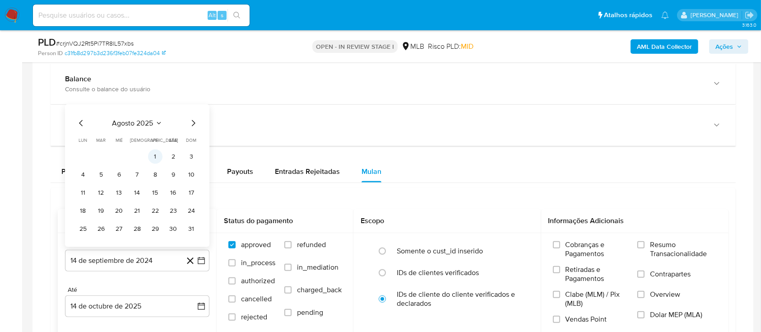
click at [153, 154] on button "1" at bounding box center [155, 156] width 14 height 14
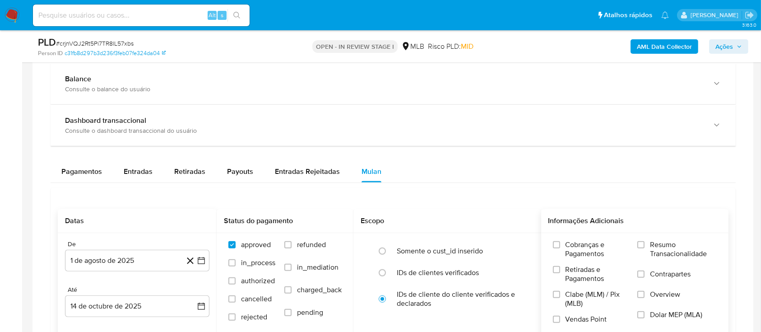
click at [645, 247] on label "Resumo Transacionalidade" at bounding box center [677, 254] width 79 height 29
click at [645, 247] on input "Resumo Transacionalidade" at bounding box center [641, 244] width 7 height 7
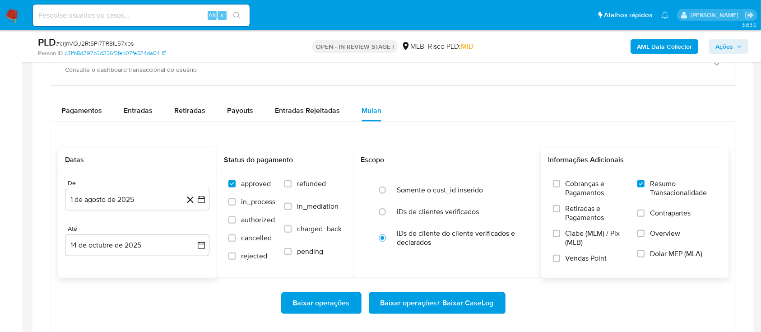
scroll to position [783, 0]
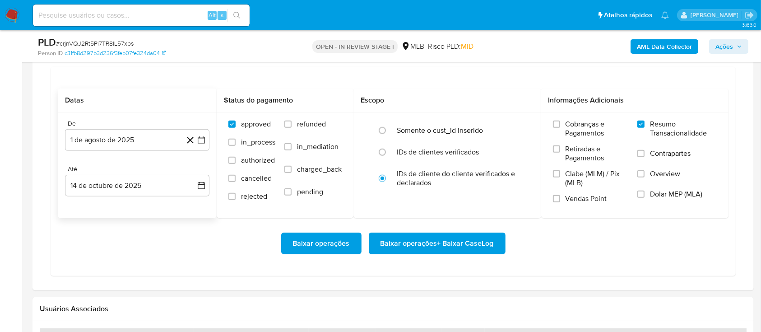
click at [461, 243] on span "Baixar operações + Baixar CaseLog" at bounding box center [437, 243] width 113 height 20
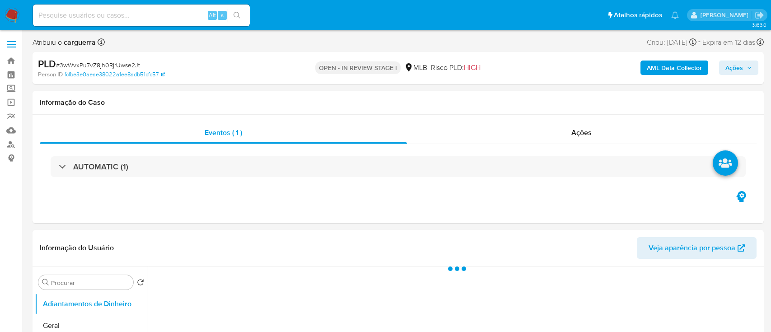
select select "10"
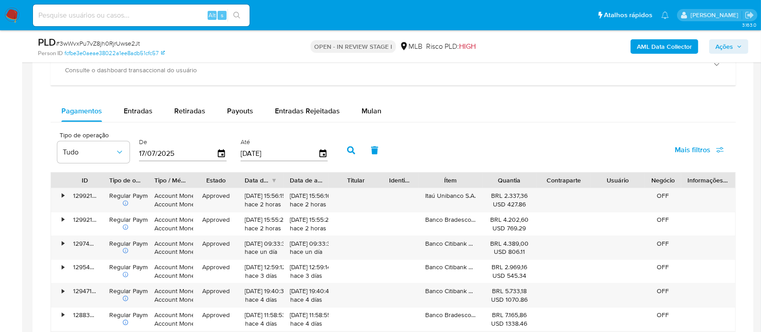
scroll to position [602, 0]
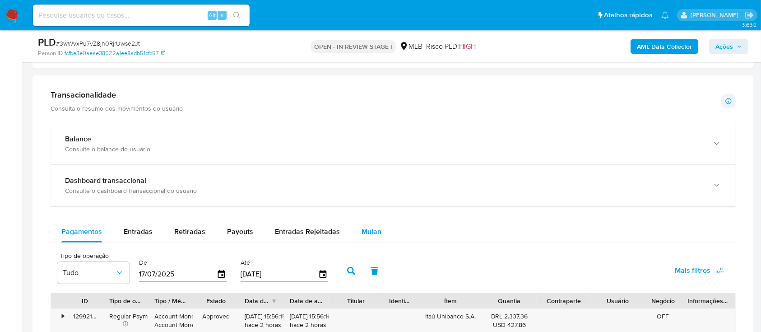
click at [375, 232] on span "Mulan" at bounding box center [372, 231] width 20 height 10
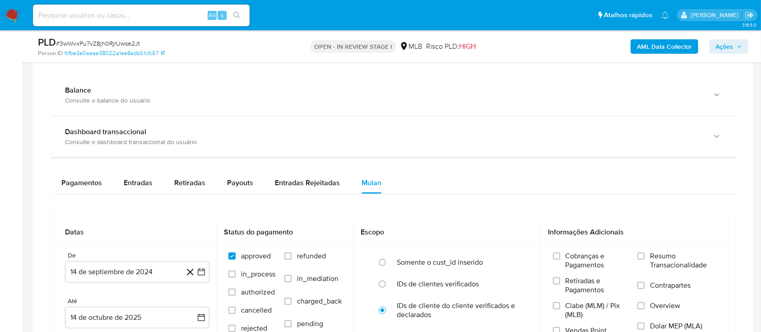
scroll to position [662, 0]
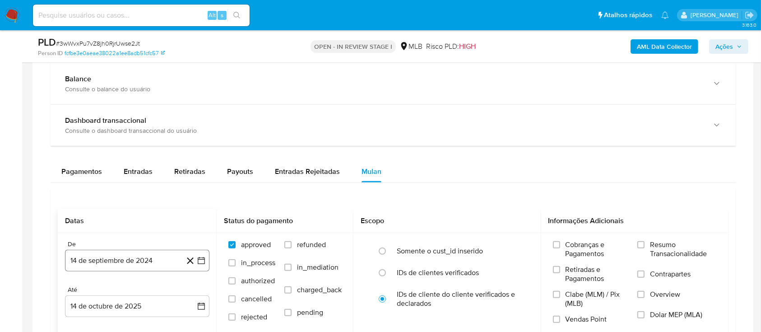
click at [202, 259] on icon "button" at bounding box center [201, 260] width 9 height 9
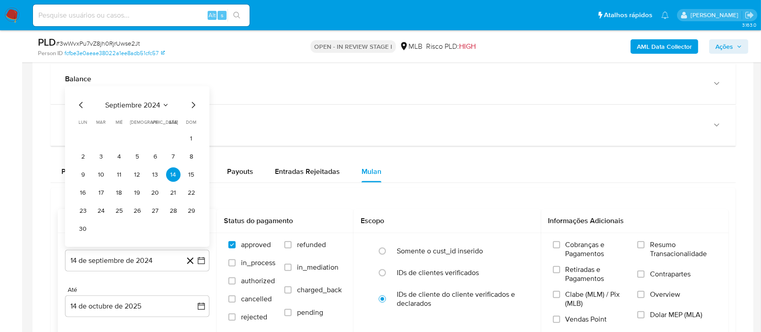
click at [194, 104] on icon "Mes siguiente" at bounding box center [193, 105] width 11 height 11
click at [158, 124] on icon "Seleccionar mes y año" at bounding box center [160, 123] width 7 height 7
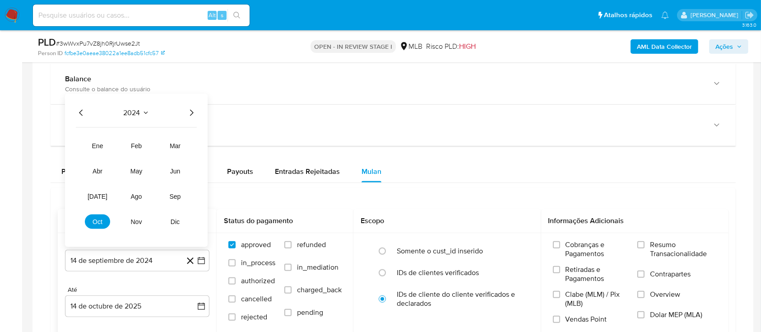
click at [192, 114] on icon "Año siguiente" at bounding box center [191, 112] width 11 height 11
click at [133, 190] on button "ago" at bounding box center [136, 196] width 25 height 14
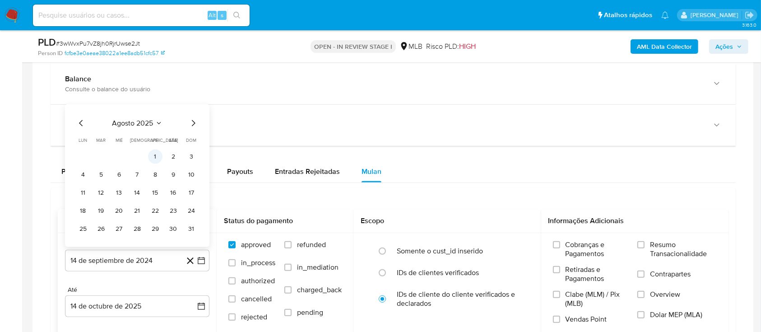
click at [155, 151] on button "1" at bounding box center [155, 156] width 14 height 14
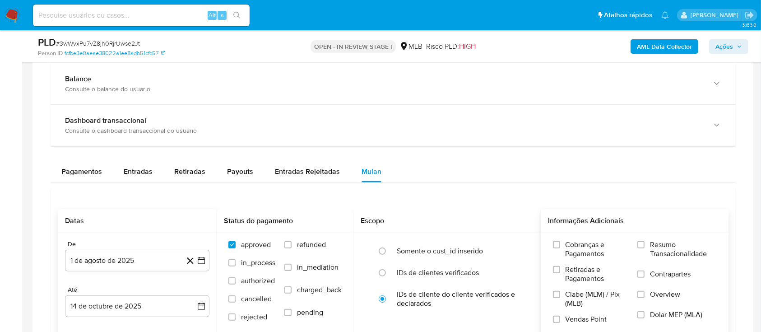
click at [643, 247] on label "Resumo Transacionalidade" at bounding box center [677, 254] width 79 height 29
click at [643, 247] on input "Resumo Transacionalidade" at bounding box center [641, 244] width 7 height 7
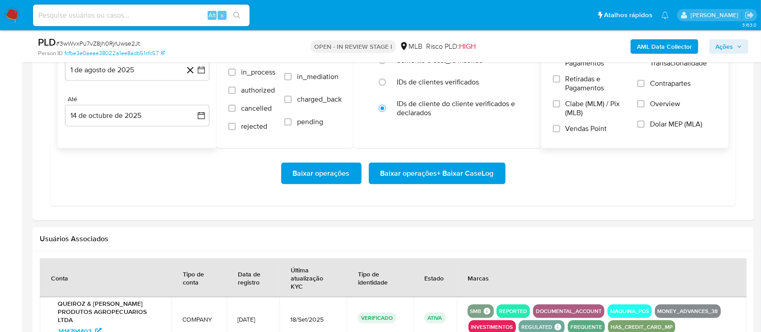
scroll to position [843, 0]
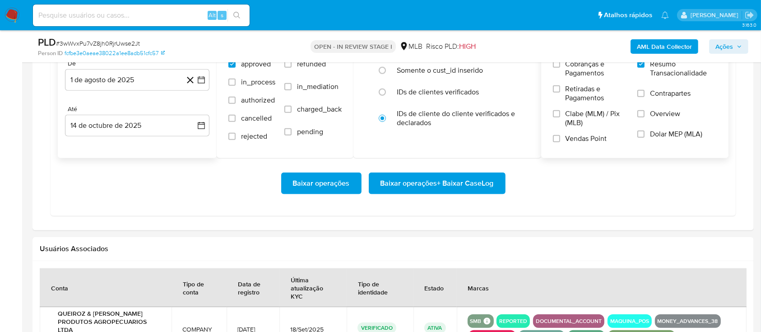
click at [444, 187] on span "Baixar operações + Baixar CaseLog" at bounding box center [437, 183] width 113 height 20
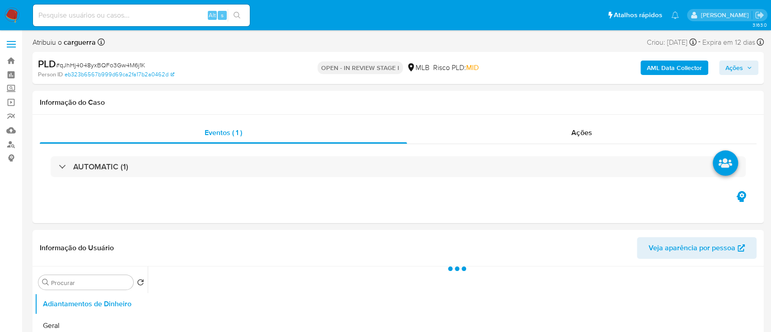
select select "10"
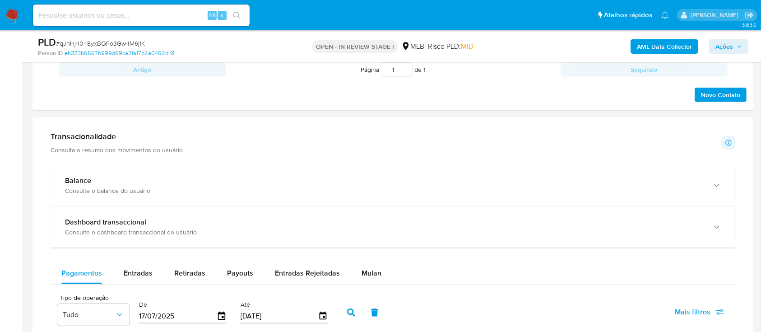
scroll to position [662, 0]
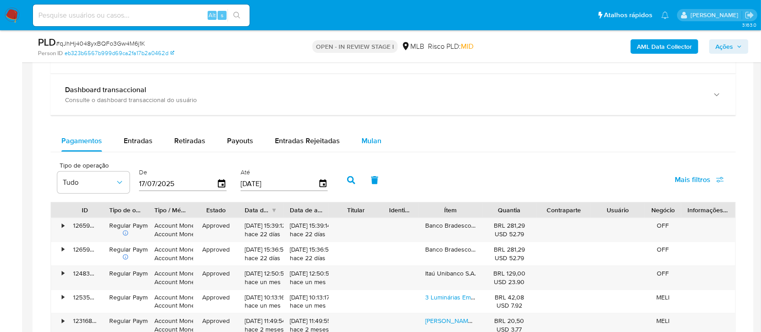
click at [368, 143] on span "Mulan" at bounding box center [372, 140] width 20 height 10
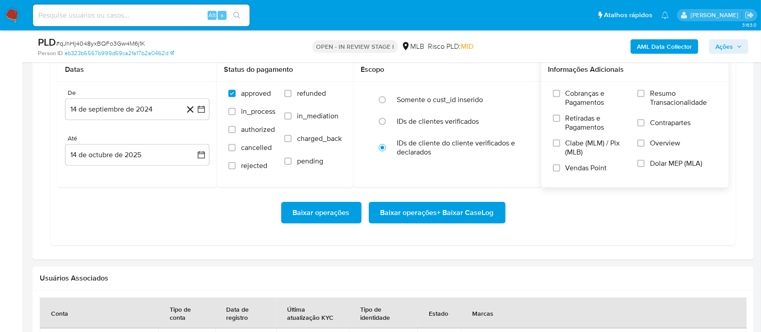
scroll to position [723, 0]
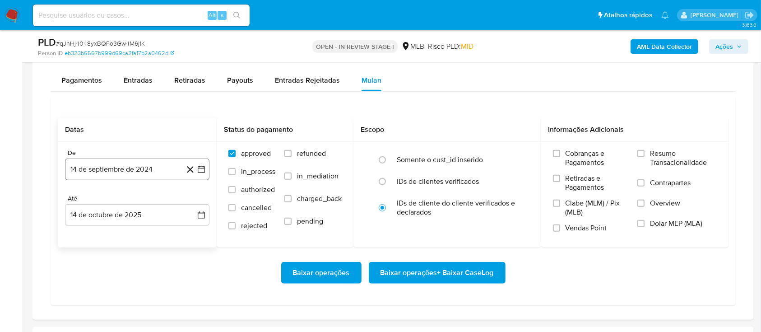
click at [199, 168] on icon "button" at bounding box center [201, 169] width 9 height 9
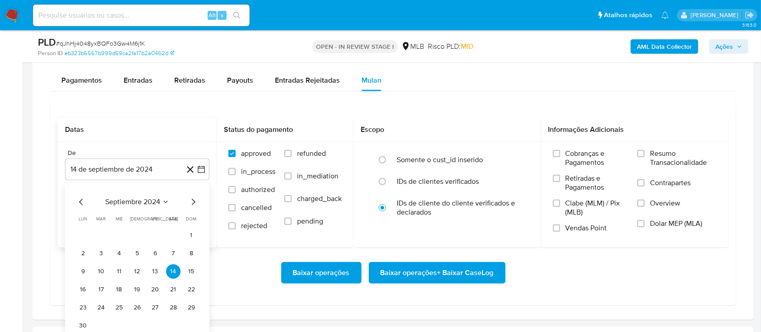
click at [163, 201] on icon "Seleccionar mes y año" at bounding box center [165, 201] width 7 height 7
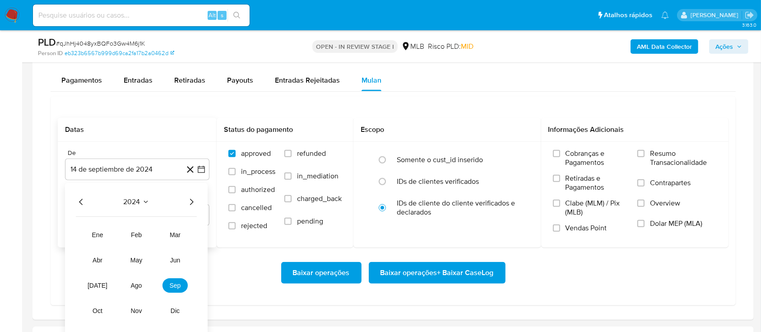
click at [194, 201] on icon "Año siguiente" at bounding box center [191, 201] width 11 height 11
click at [137, 287] on span "ago" at bounding box center [136, 285] width 11 height 7
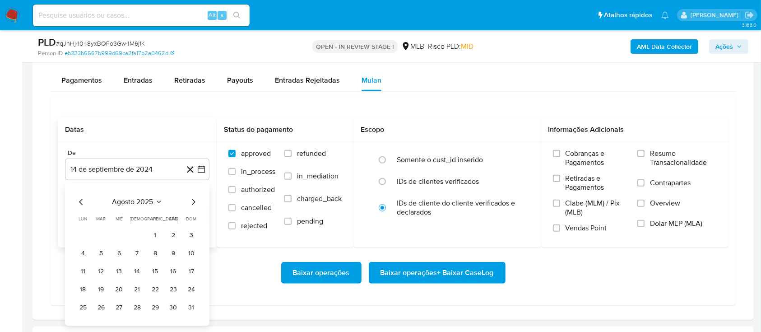
click at [154, 244] on tbody "1 2 3 4 5 6 7 8 9 10 11 12 13 14 15 16 17 18 19 20 21 22 23 24 25 26 27 28 29 3…" at bounding box center [137, 271] width 123 height 87
click at [155, 240] on button "1" at bounding box center [155, 235] width 14 height 14
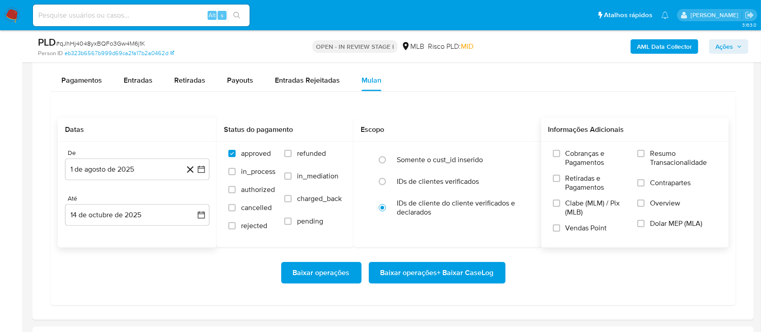
click at [636, 157] on div "Cobranças e Pagamentos Retiradas e Pagamentos Clabe (MLM) / Pix (MLB) Vendas Po…" at bounding box center [635, 194] width 173 height 90
click at [640, 153] on input "Resumo Transacionalidade" at bounding box center [641, 153] width 7 height 7
click at [407, 273] on span "Baixar operações + Baixar CaseLog" at bounding box center [437, 273] width 113 height 20
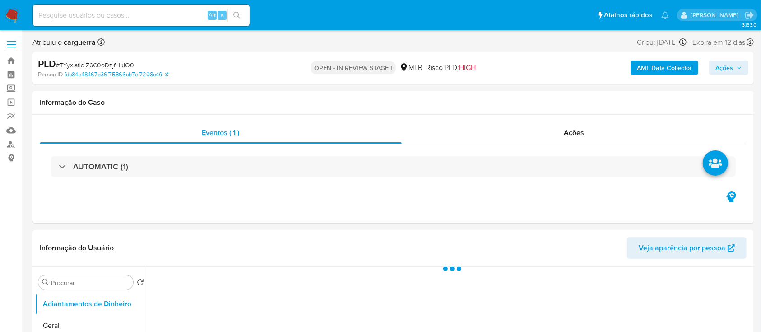
select select "10"
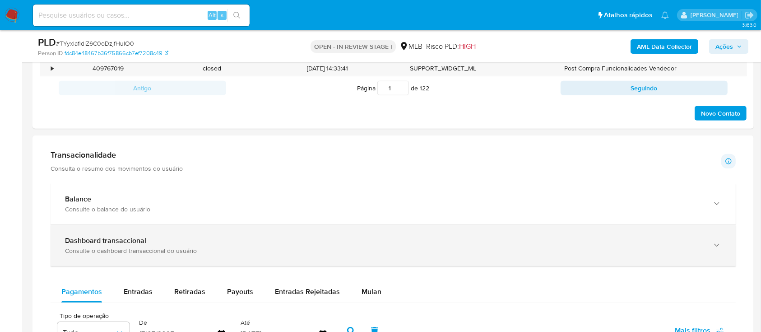
scroll to position [602, 0]
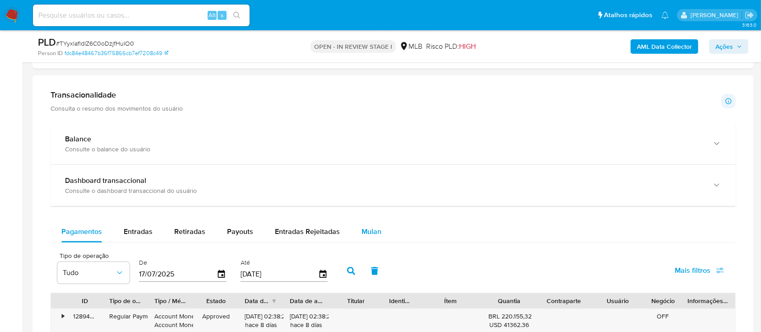
click at [362, 233] on span "Mulan" at bounding box center [372, 231] width 20 height 10
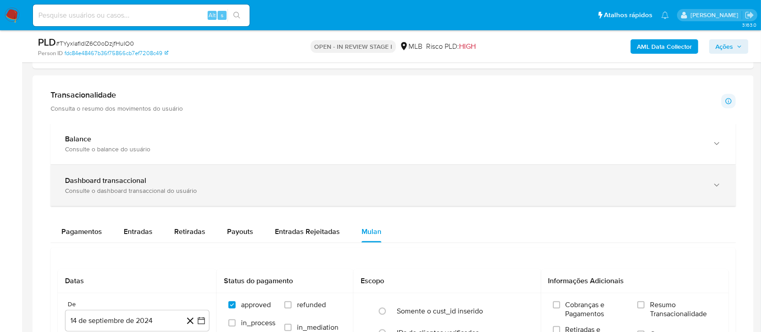
scroll to position [723, 0]
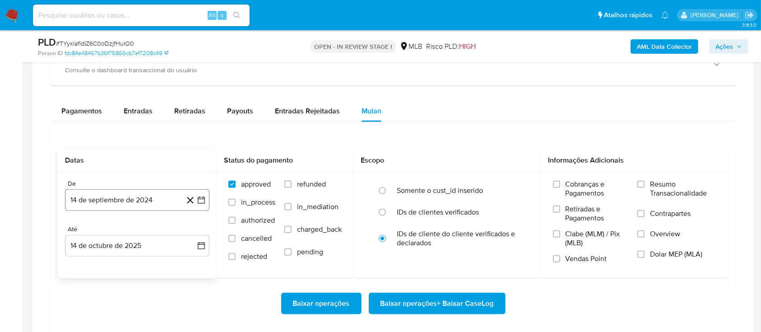
click at [204, 198] on icon "button" at bounding box center [201, 200] width 9 height 9
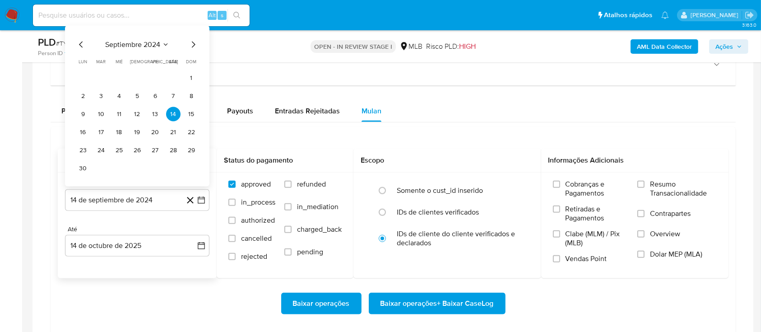
click at [163, 42] on icon "Seleccionar mes y año" at bounding box center [165, 44] width 7 height 7
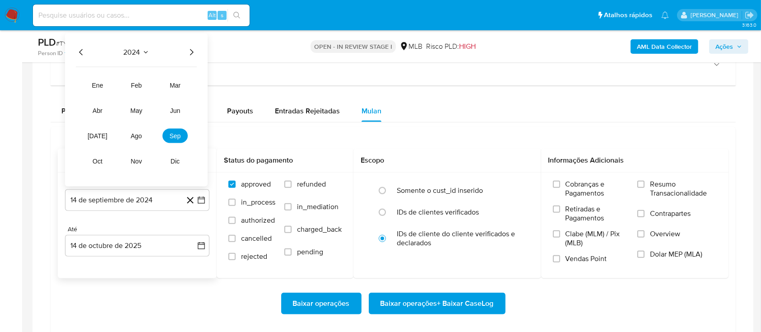
click at [195, 53] on icon "Año siguiente" at bounding box center [191, 52] width 11 height 11
click at [133, 140] on button "ago" at bounding box center [136, 136] width 25 height 14
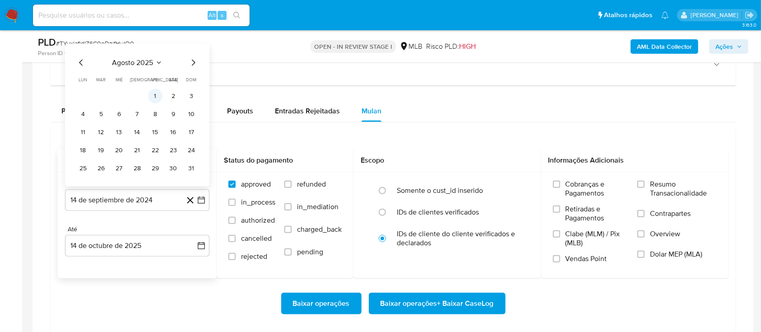
drag, startPoint x: 155, startPoint y: 95, endPoint x: 207, endPoint y: 102, distance: 51.9
click at [155, 95] on button "1" at bounding box center [155, 96] width 14 height 14
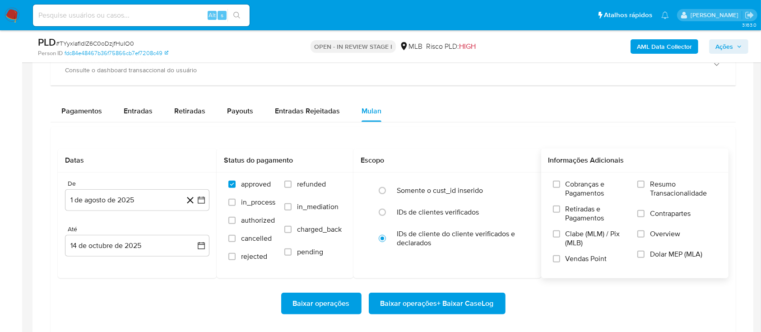
click at [650, 188] on label "Resumo Transacionalidade" at bounding box center [677, 194] width 79 height 29
click at [645, 188] on input "Resumo Transacionalidade" at bounding box center [641, 184] width 7 height 7
click at [438, 304] on span "Baixar operações + Baixar CaseLog" at bounding box center [437, 304] width 113 height 20
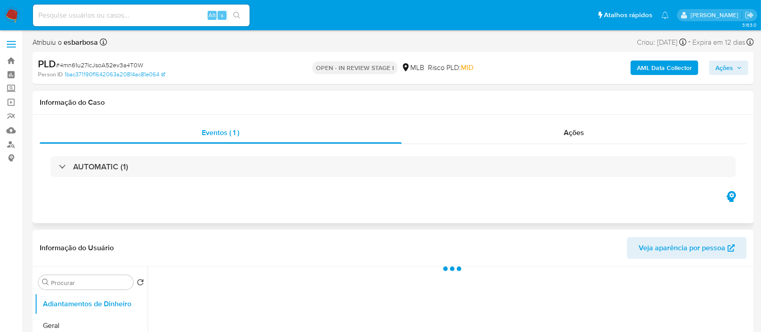
select select "10"
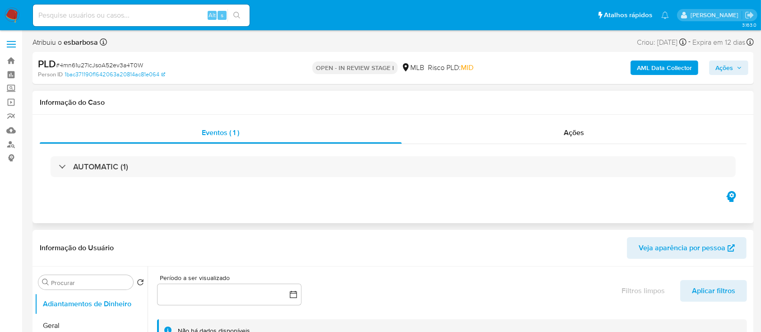
scroll to position [60, 0]
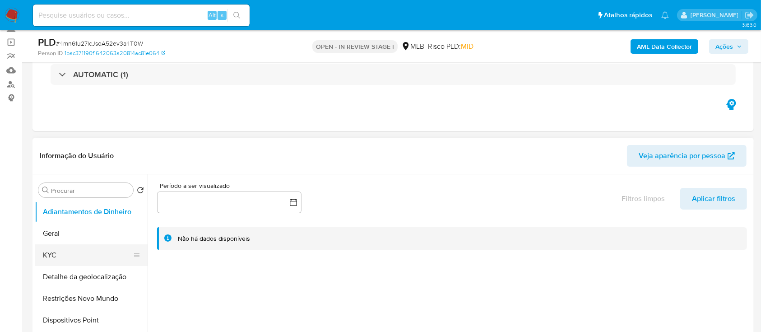
click at [47, 252] on button "KYC" at bounding box center [88, 255] width 106 height 22
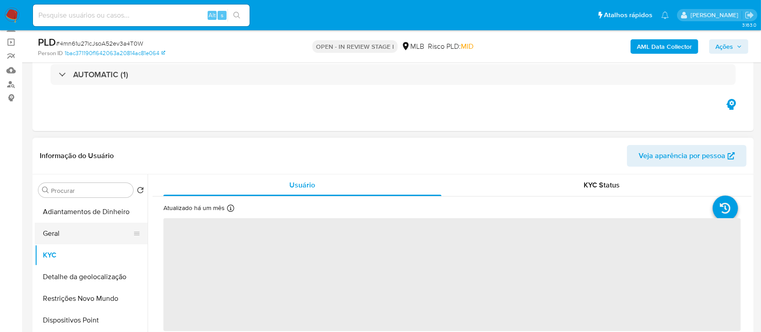
click at [67, 231] on button "Geral" at bounding box center [88, 234] width 106 height 22
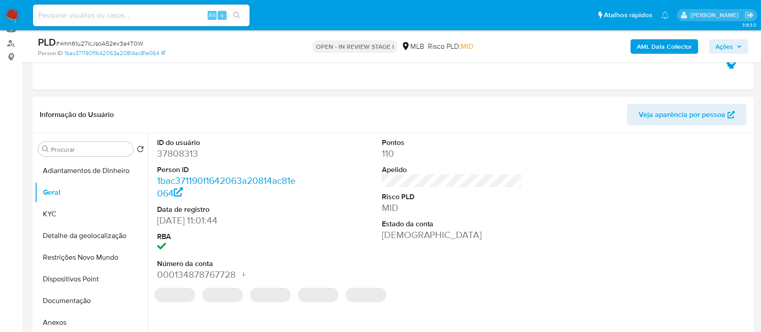
scroll to position [120, 0]
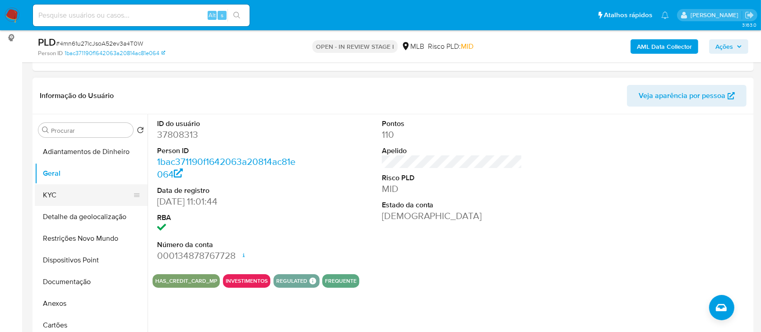
click at [72, 199] on button "KYC" at bounding box center [88, 195] width 106 height 22
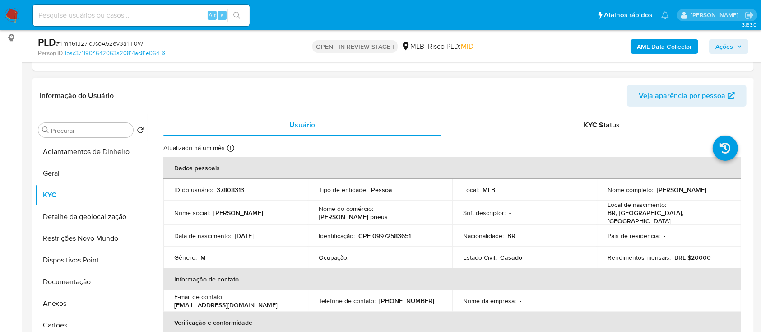
scroll to position [60, 0]
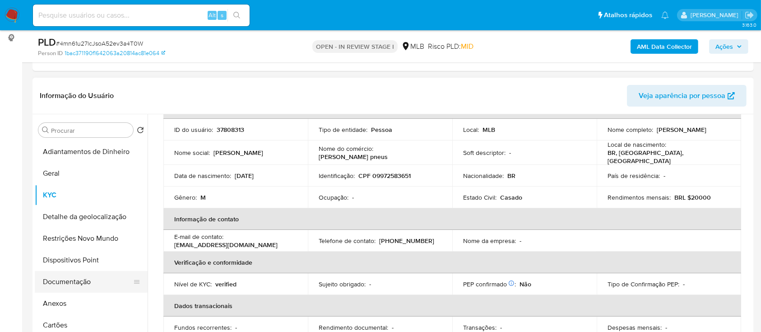
click at [87, 281] on button "Documentação" at bounding box center [88, 282] width 106 height 22
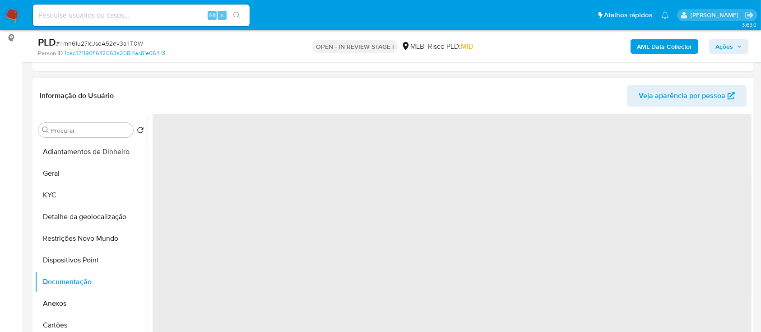
scroll to position [0, 0]
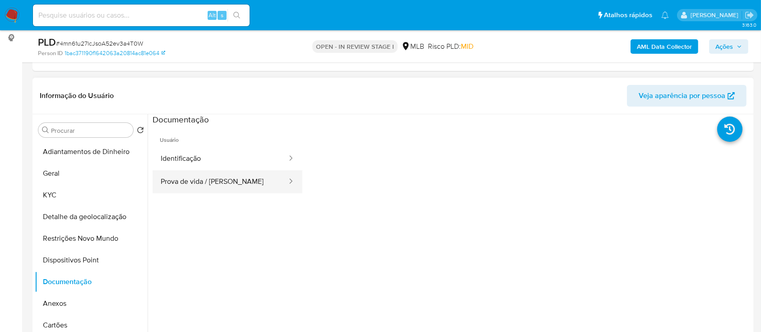
click at [229, 169] on button "Identificação" at bounding box center [220, 158] width 135 height 23
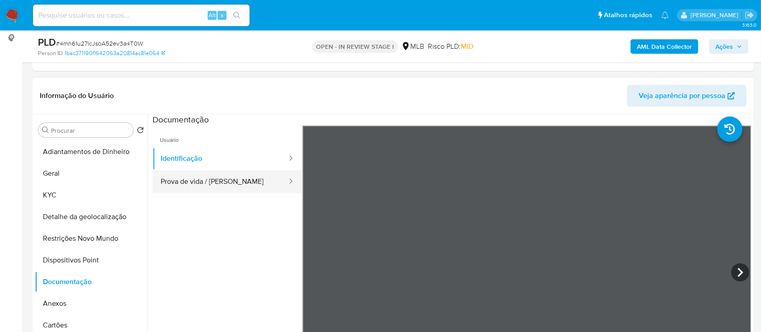
click at [220, 187] on button "Prova de vida / Selfie" at bounding box center [220, 181] width 135 height 23
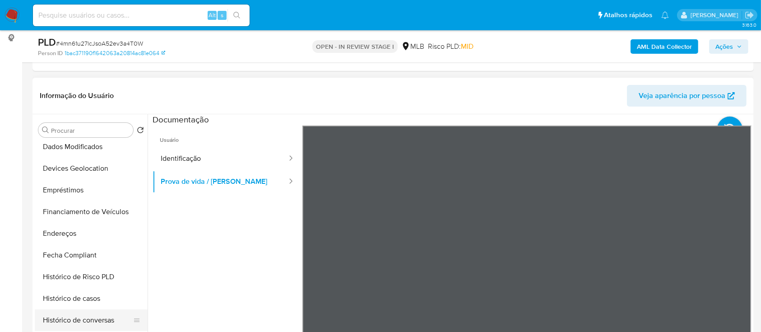
scroll to position [241, 0]
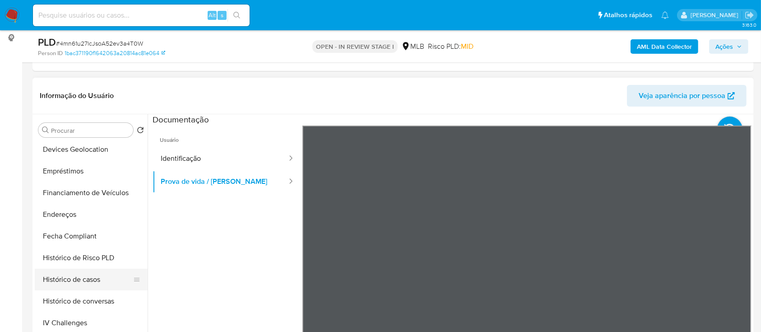
click at [76, 276] on button "Histórico de casos" at bounding box center [88, 280] width 106 height 22
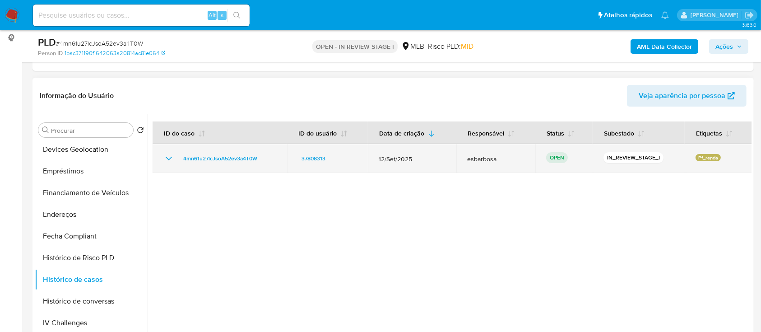
click at [165, 156] on icon "Mostrar/Ocultar" at bounding box center [168, 158] width 11 height 11
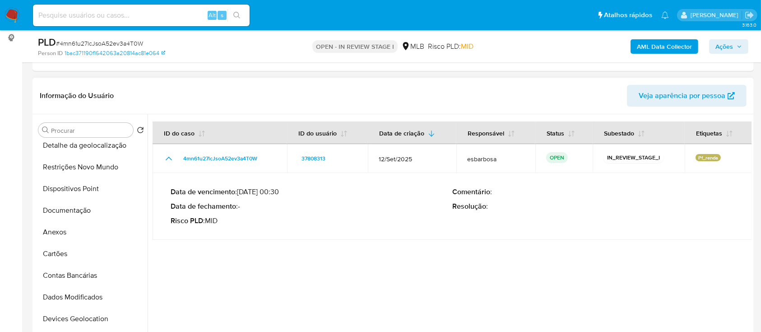
scroll to position [60, 0]
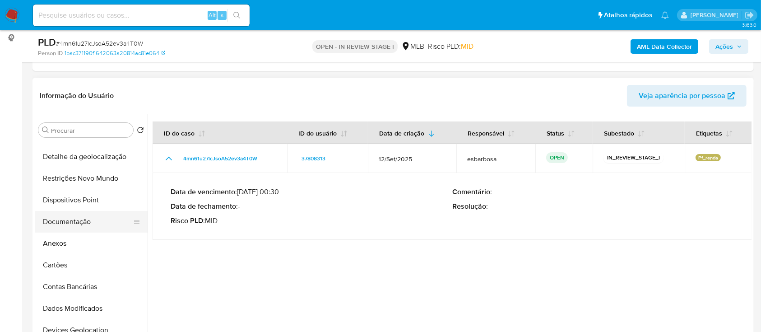
click at [79, 225] on button "Documentação" at bounding box center [88, 222] width 106 height 22
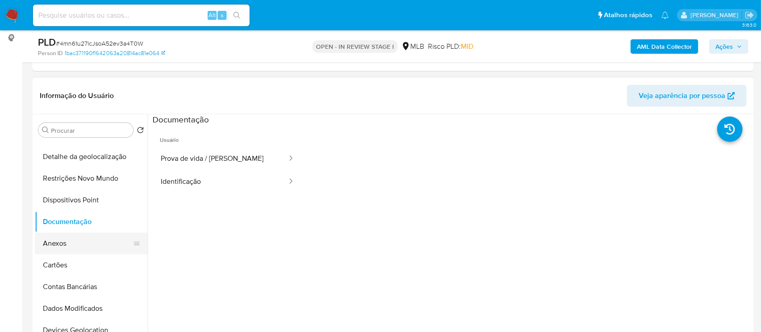
click at [66, 240] on button "Anexos" at bounding box center [88, 244] width 106 height 22
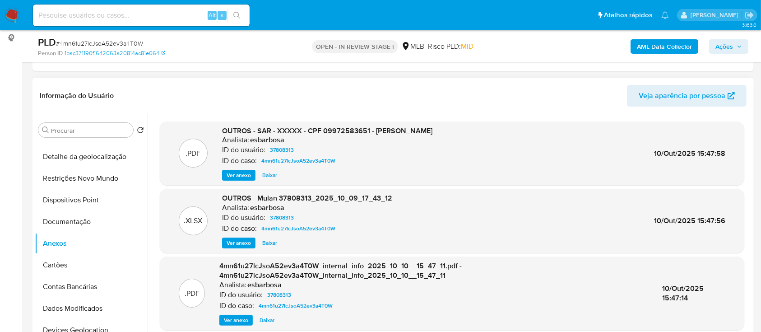
click at [231, 173] on span "Ver anexo" at bounding box center [239, 175] width 24 height 9
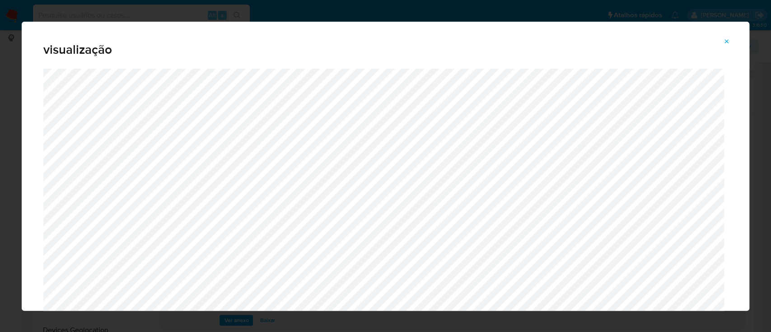
click at [727, 43] on icon "Attachment preview" at bounding box center [726, 41] width 7 height 7
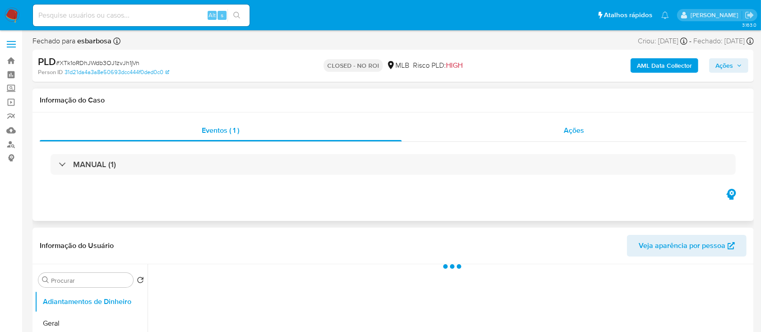
select select "10"
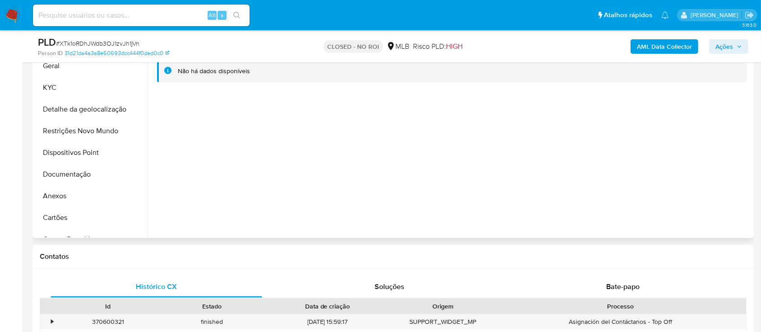
scroll to position [241, 0]
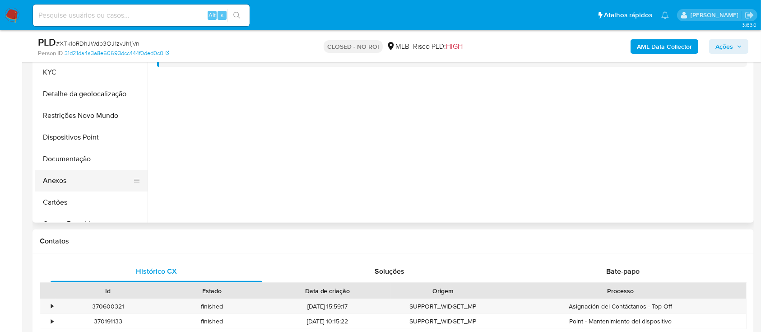
click at [49, 182] on button "Anexos" at bounding box center [88, 181] width 106 height 22
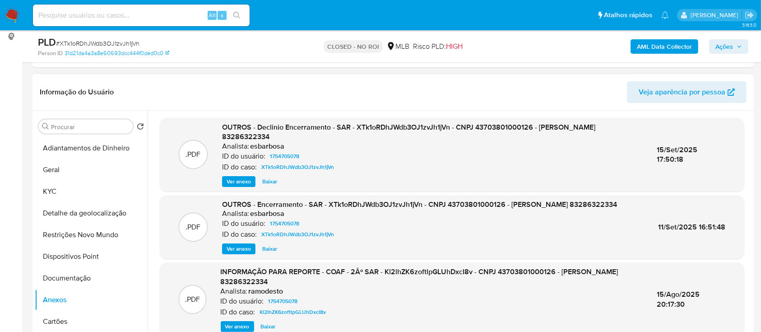
scroll to position [120, 0]
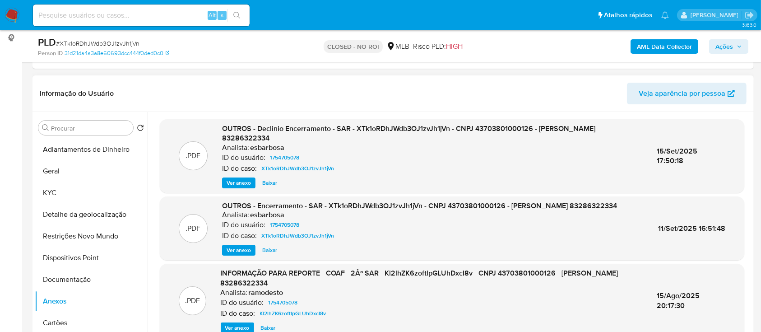
click at [228, 179] on span "Ver anexo" at bounding box center [239, 182] width 24 height 9
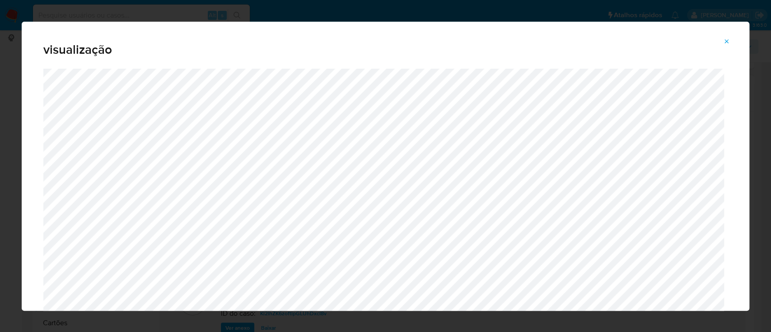
click at [728, 39] on icon "Attachment preview" at bounding box center [727, 41] width 4 height 4
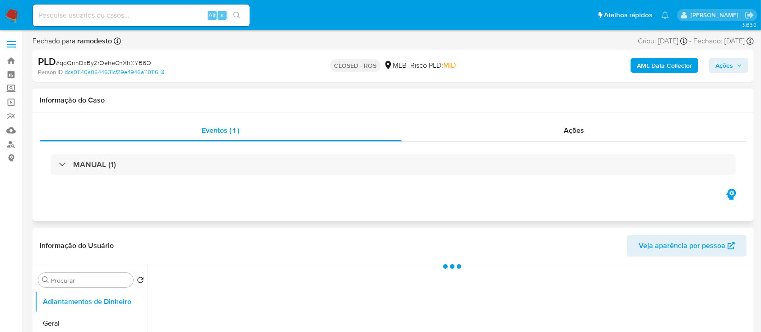
select select "10"
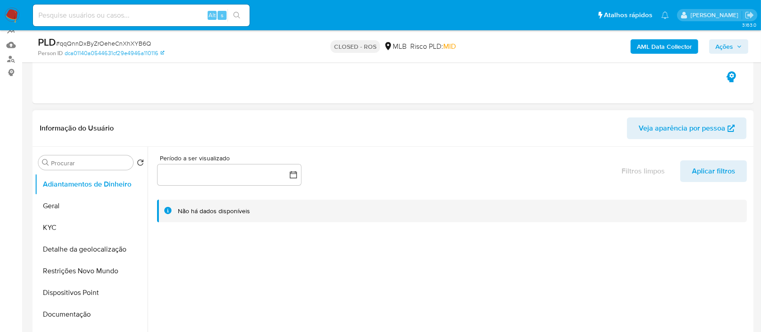
scroll to position [120, 0]
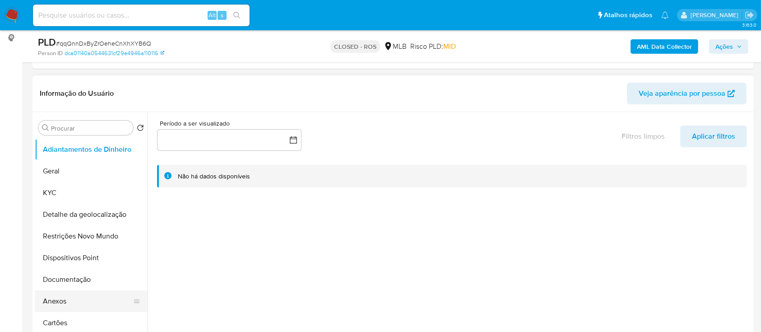
click at [55, 296] on button "Anexos" at bounding box center [88, 301] width 106 height 22
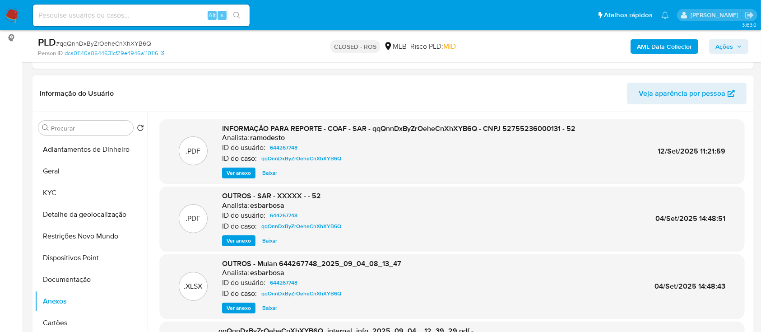
click at [234, 172] on span "Ver anexo" at bounding box center [239, 172] width 24 height 9
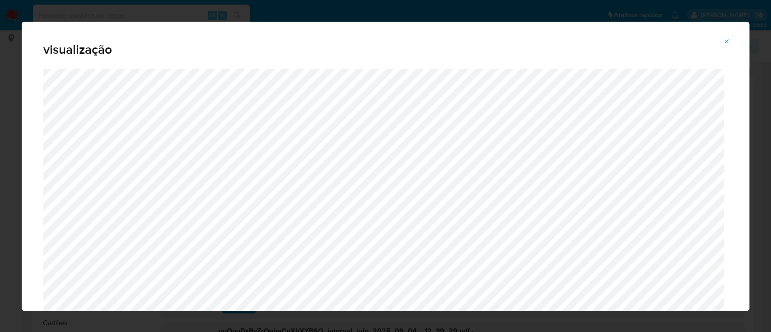
click at [726, 44] on icon "Attachment preview" at bounding box center [726, 41] width 7 height 7
